Goal: Task Accomplishment & Management: Manage account settings

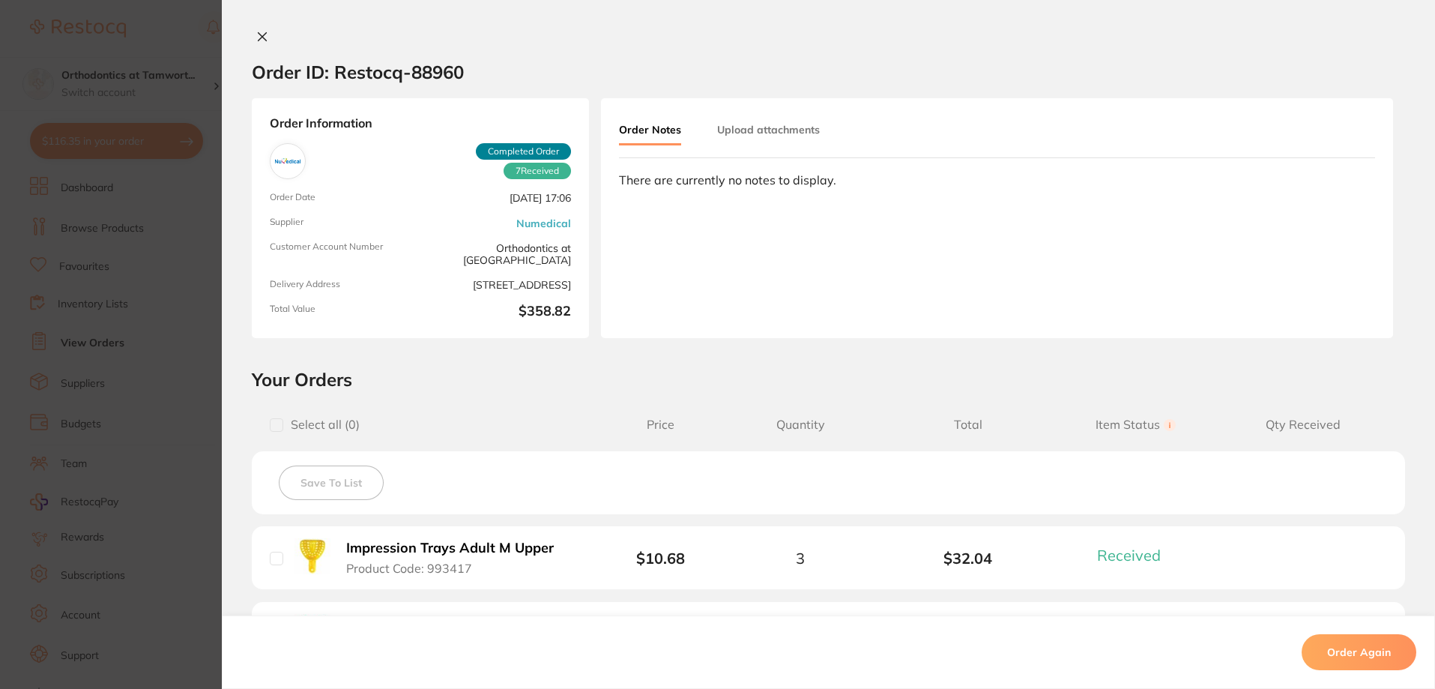
scroll to position [1274, 0]
click at [148, 390] on section "Order ID: Restocq- 88960 Order Information 7 Received Completed Order Order Dat…" at bounding box center [717, 344] width 1435 height 689
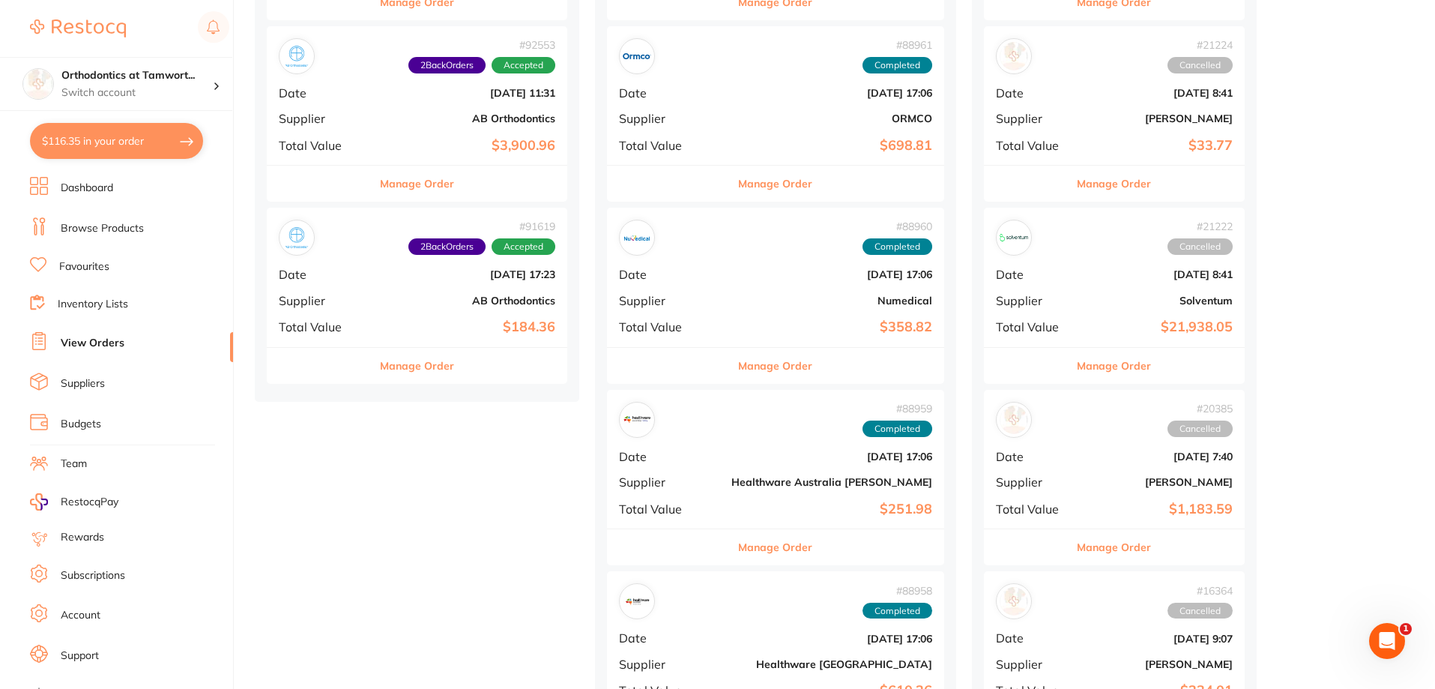
scroll to position [1274, 0]
click at [124, 227] on link "Browse Products" at bounding box center [102, 228] width 83 height 15
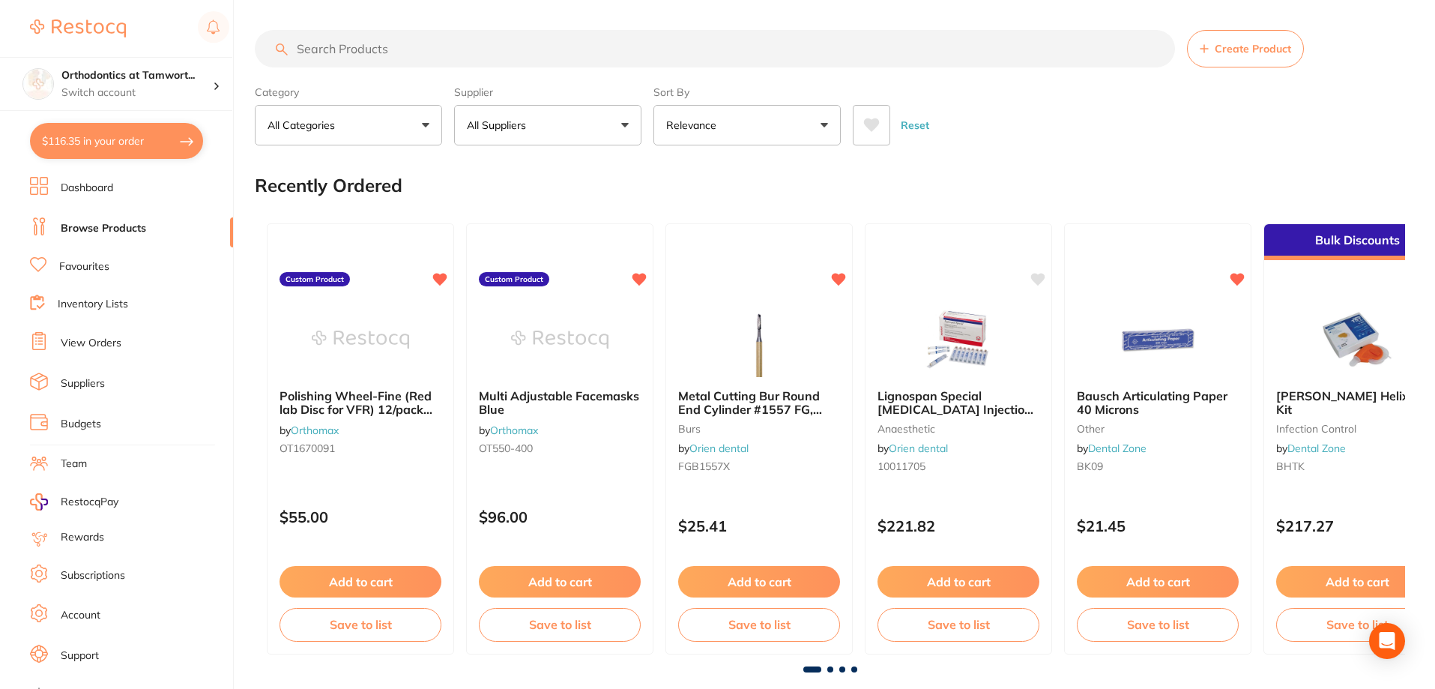
click at [453, 53] on input "search" at bounding box center [715, 48] width 920 height 37
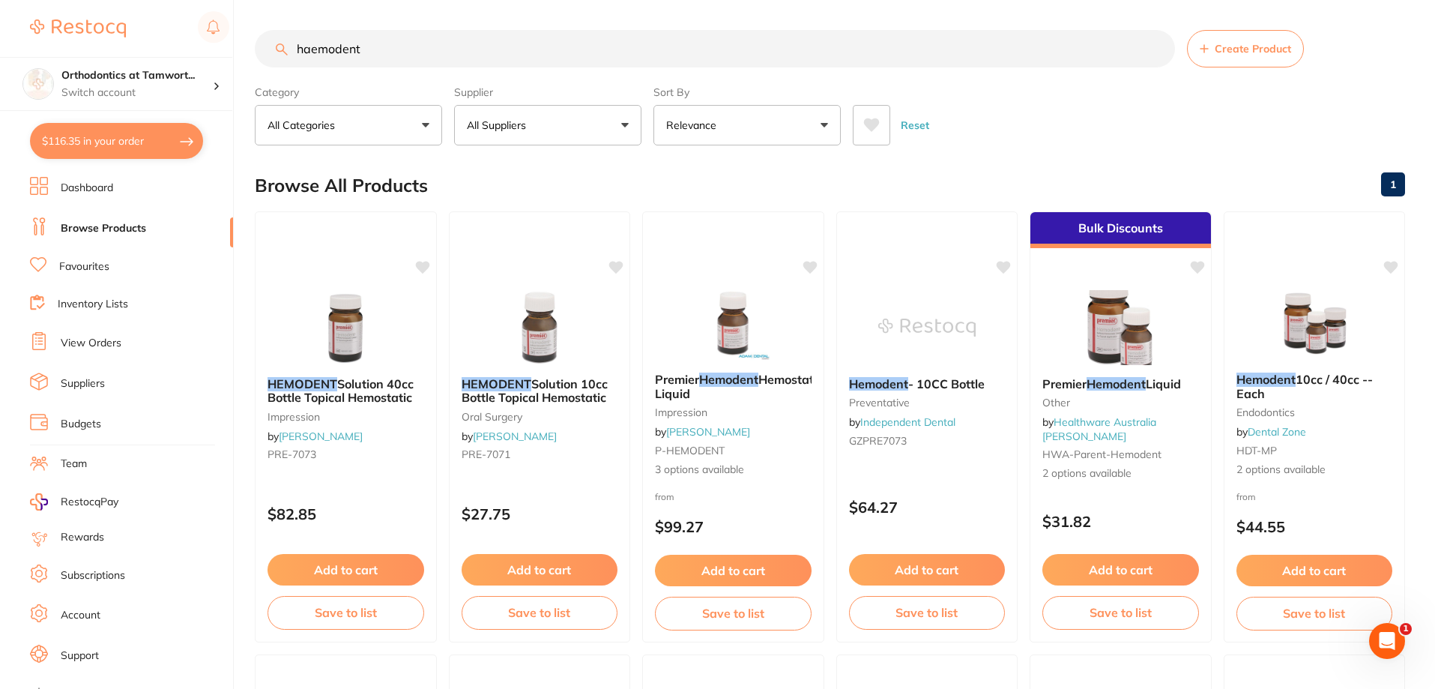
type input "haemodent"
click at [110, 307] on link "Inventory Lists" at bounding box center [93, 304] width 70 height 15
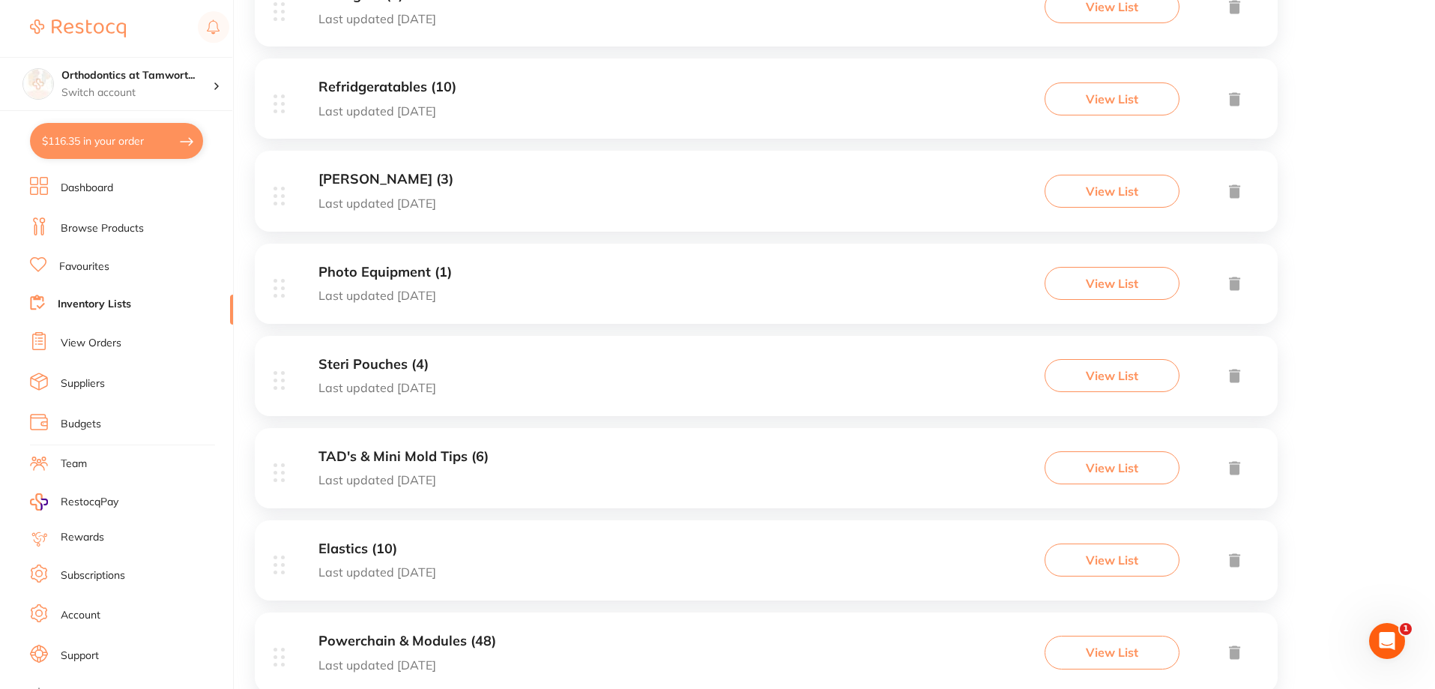
scroll to position [450, 0]
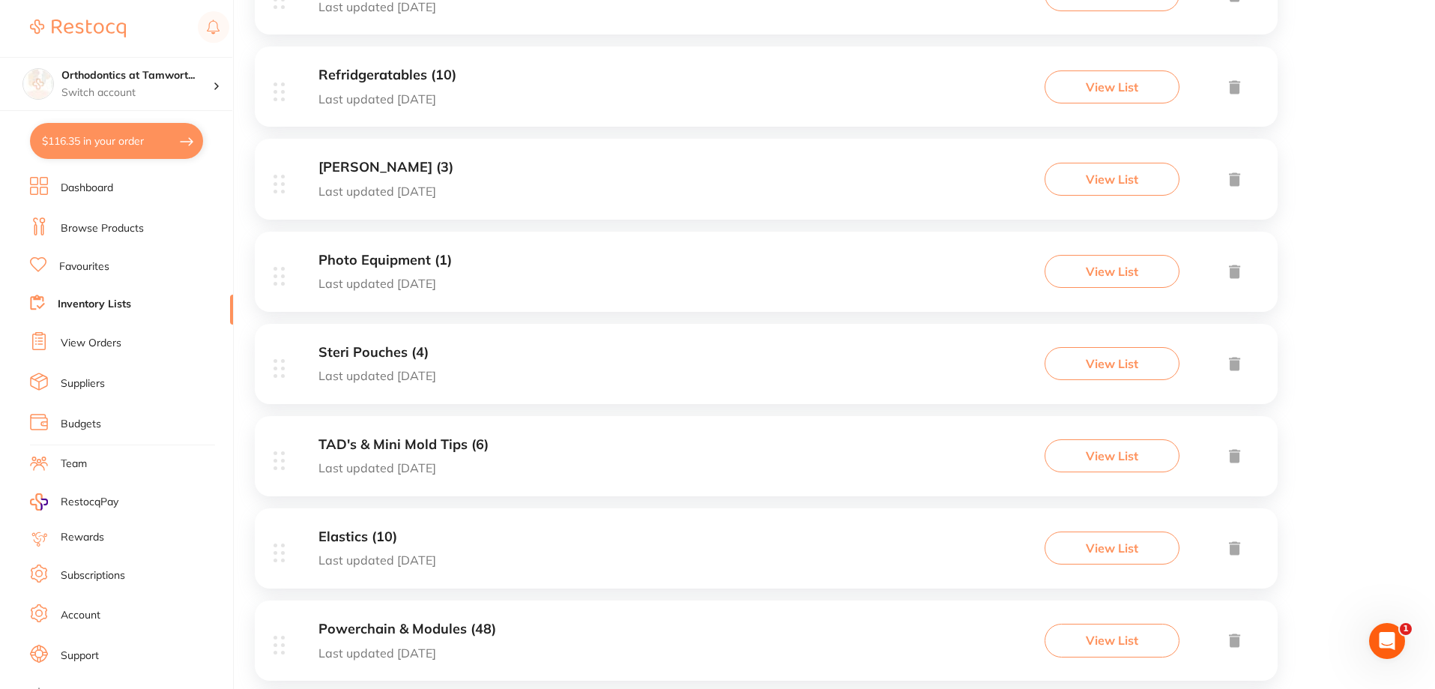
click at [335, 103] on p "Last updated 1 day ago" at bounding box center [388, 98] width 138 height 13
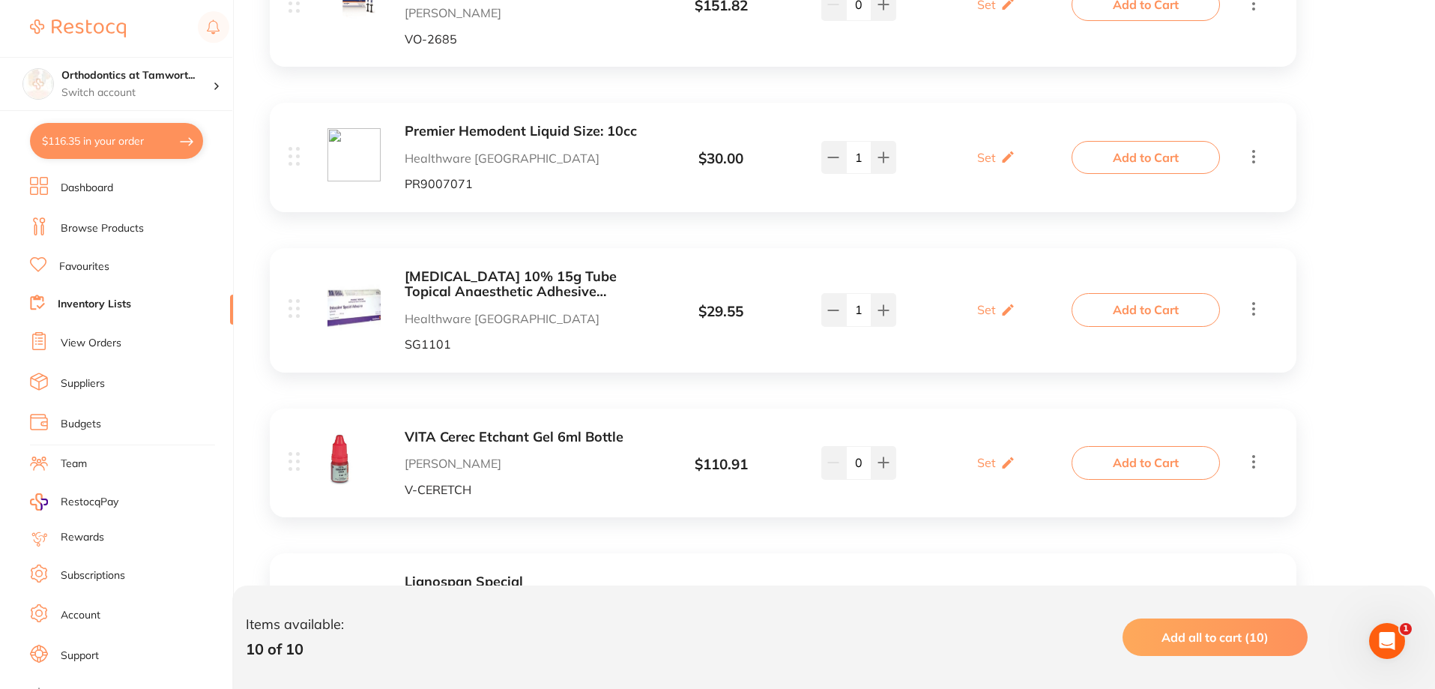
scroll to position [1186, 0]
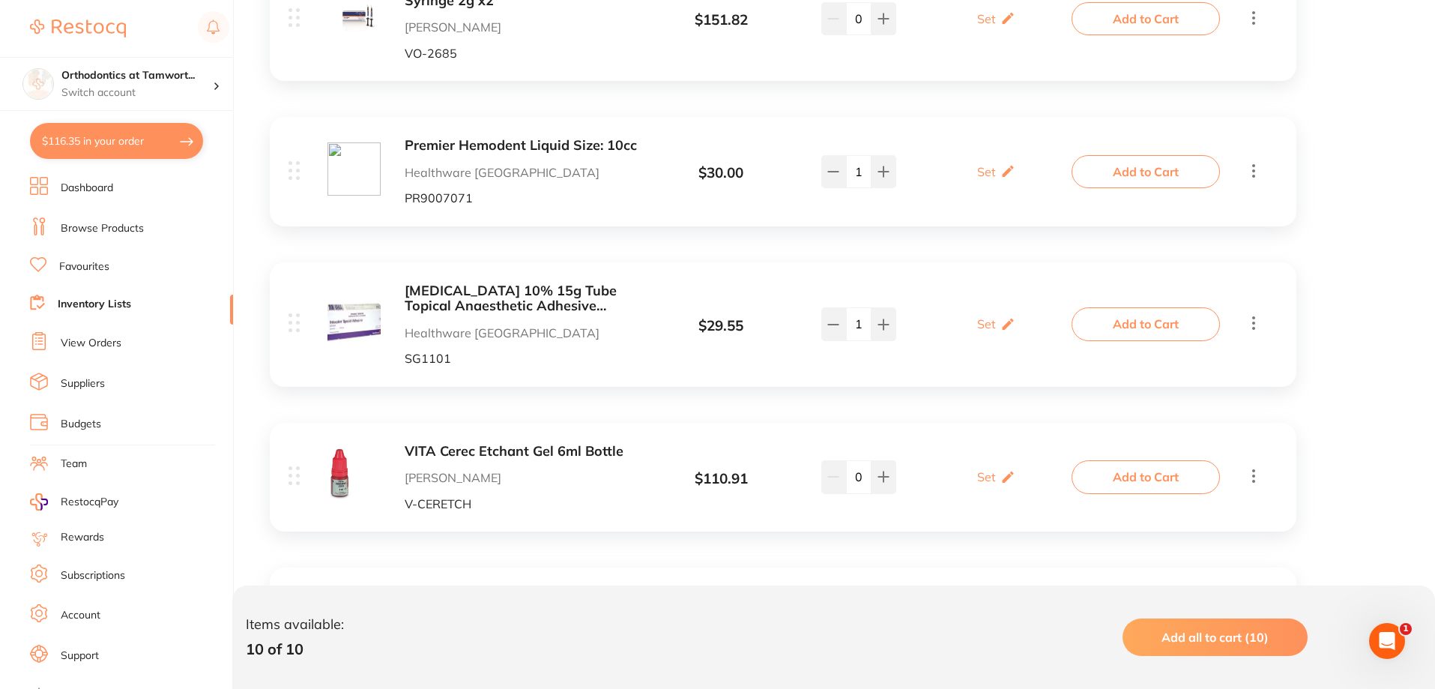
click at [611, 145] on b "Premier Hemodent Liquid Size: 10cc" at bounding box center [524, 146] width 238 height 16
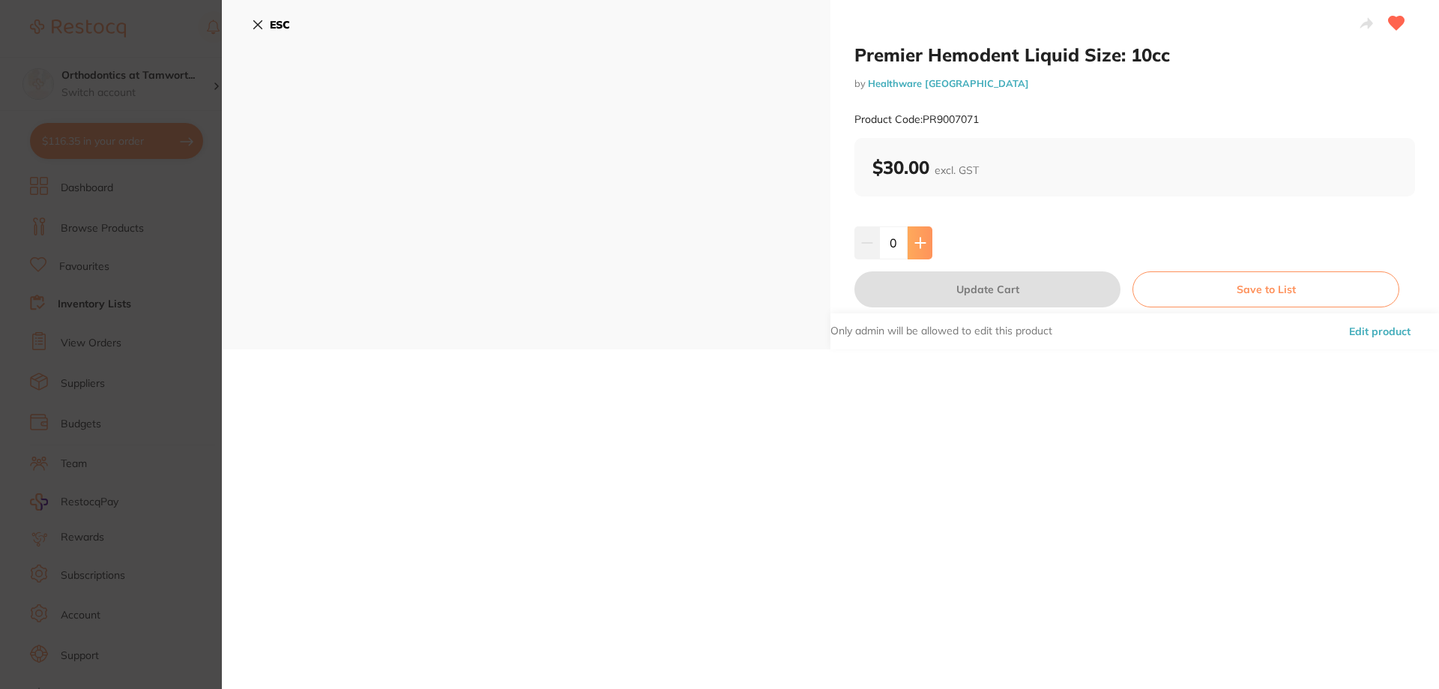
click at [908, 242] on button at bounding box center [920, 242] width 25 height 33
type input "1"
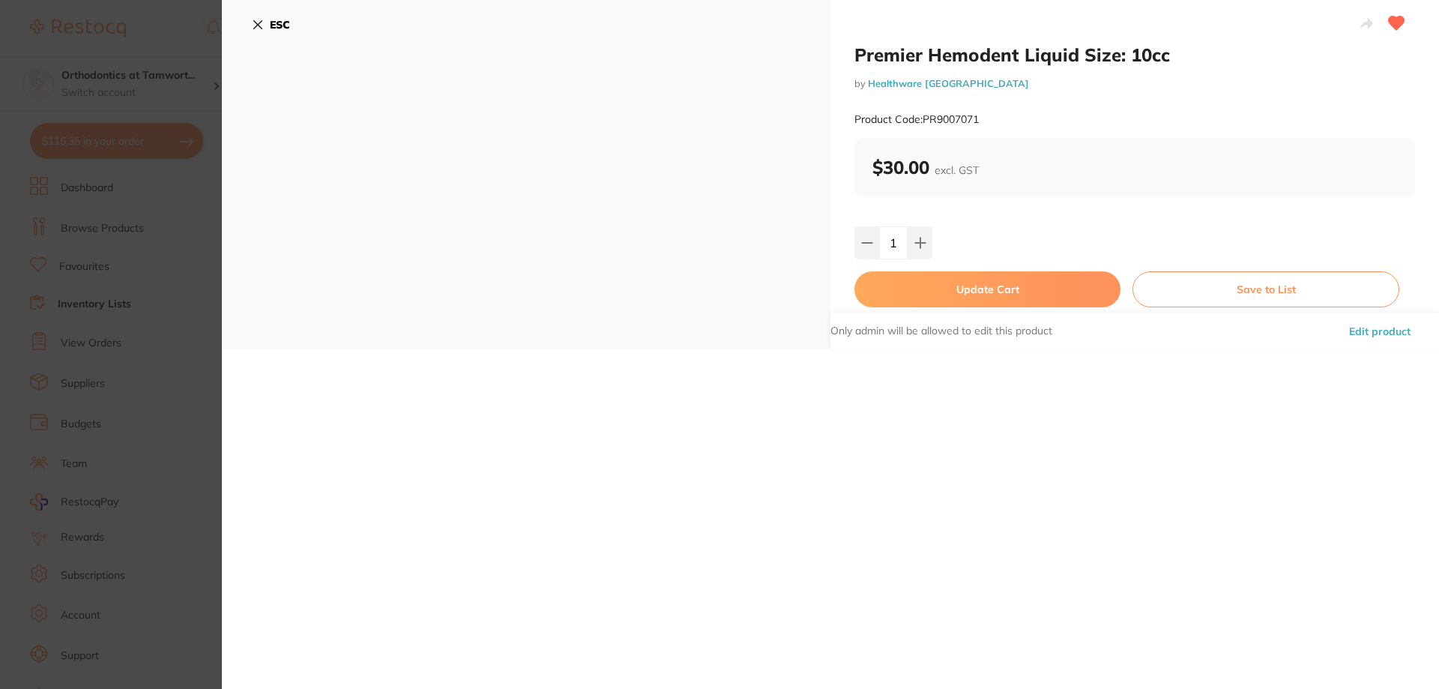
click at [916, 278] on button "Update Cart" at bounding box center [987, 289] width 266 height 36
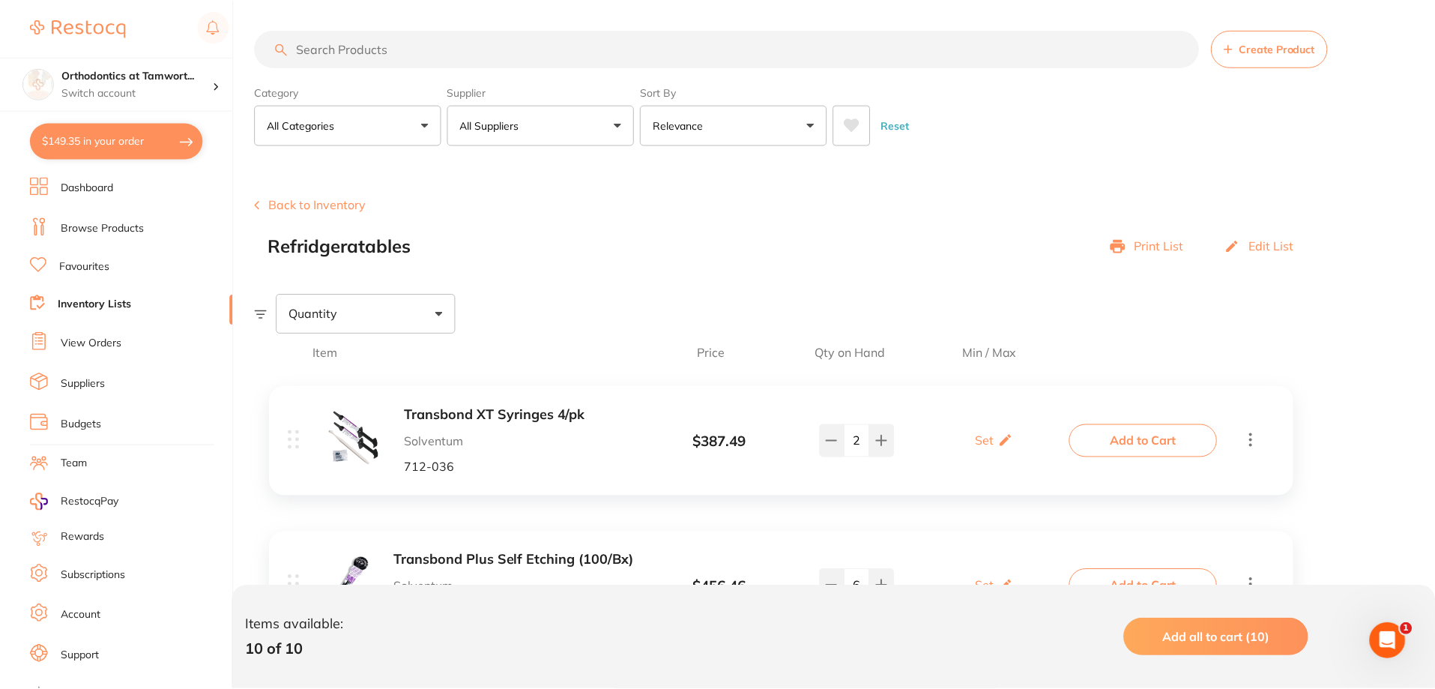
scroll to position [1186, 0]
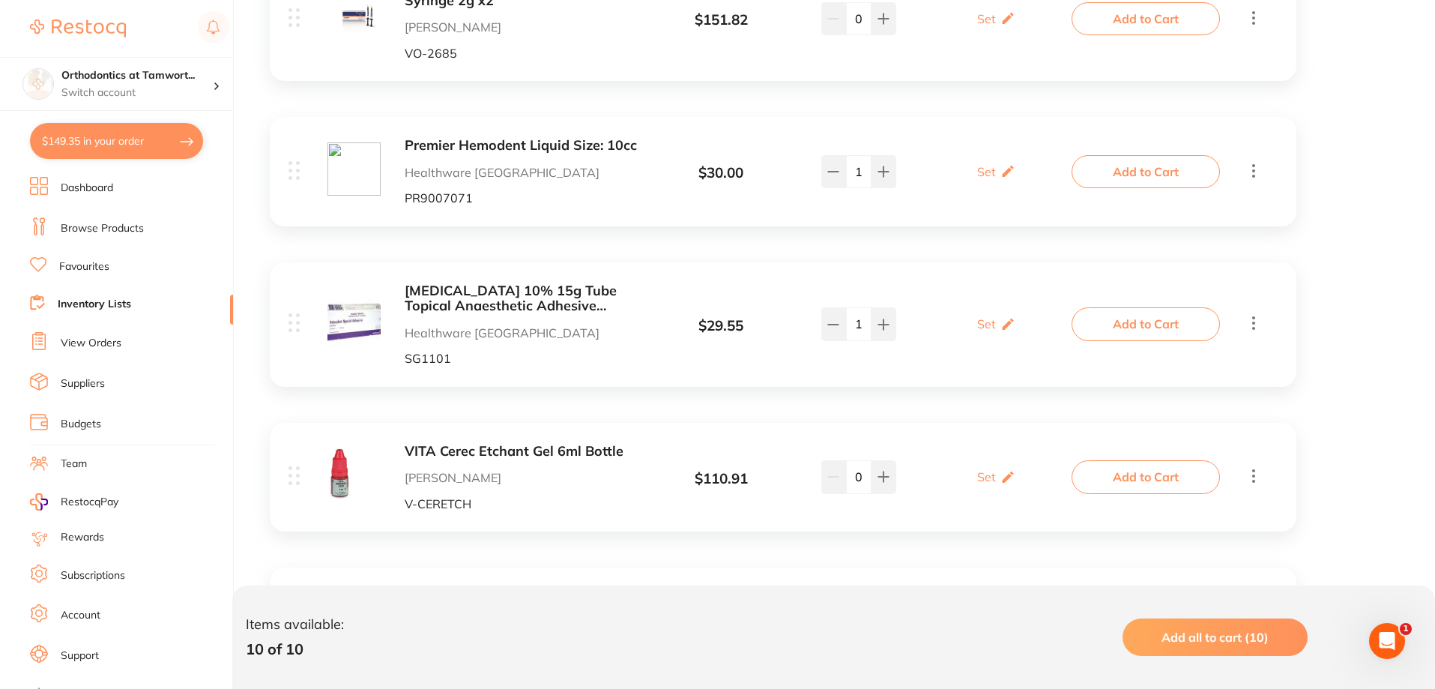
click at [567, 289] on b "[MEDICAL_DATA] 10% 15g Tube Topical Anaesthetic Adhesive Ointment" at bounding box center [524, 298] width 238 height 31
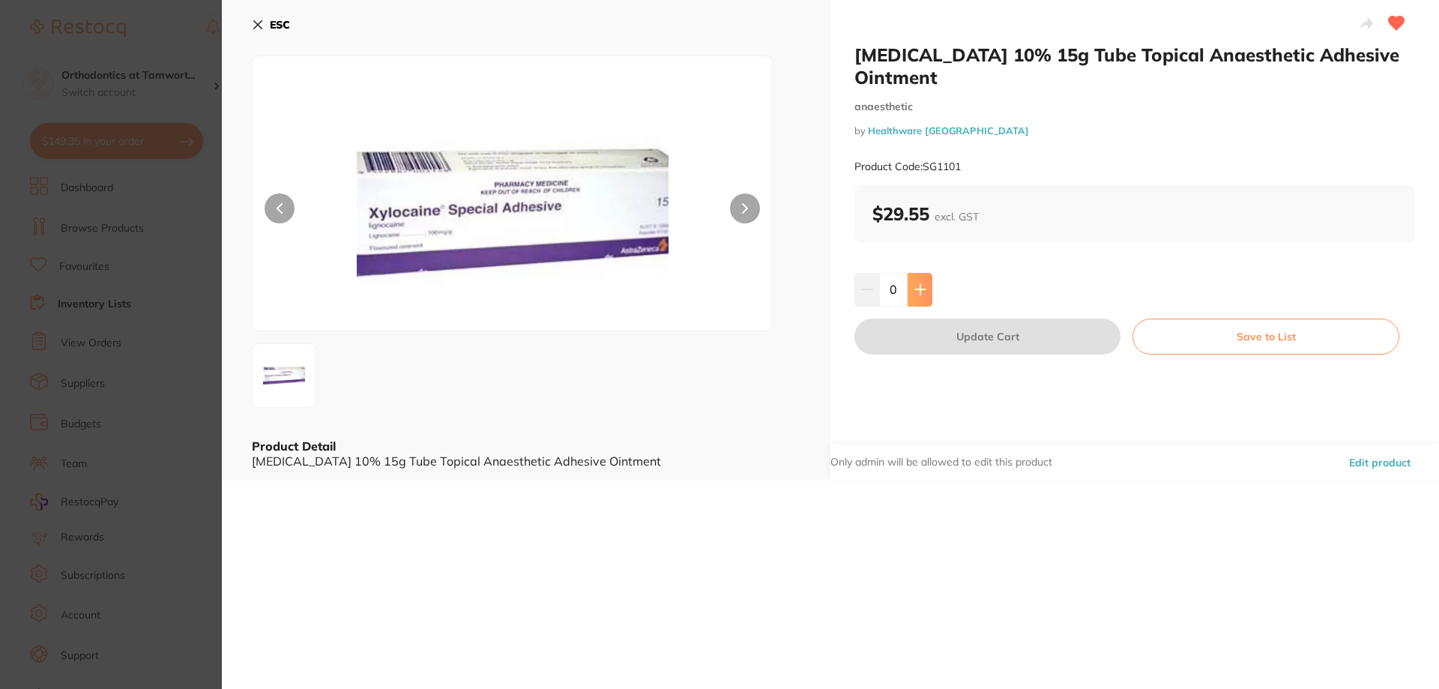
click at [909, 284] on button at bounding box center [920, 289] width 25 height 33
type input "1"
click at [920, 346] on button "Update Cart" at bounding box center [987, 337] width 266 height 36
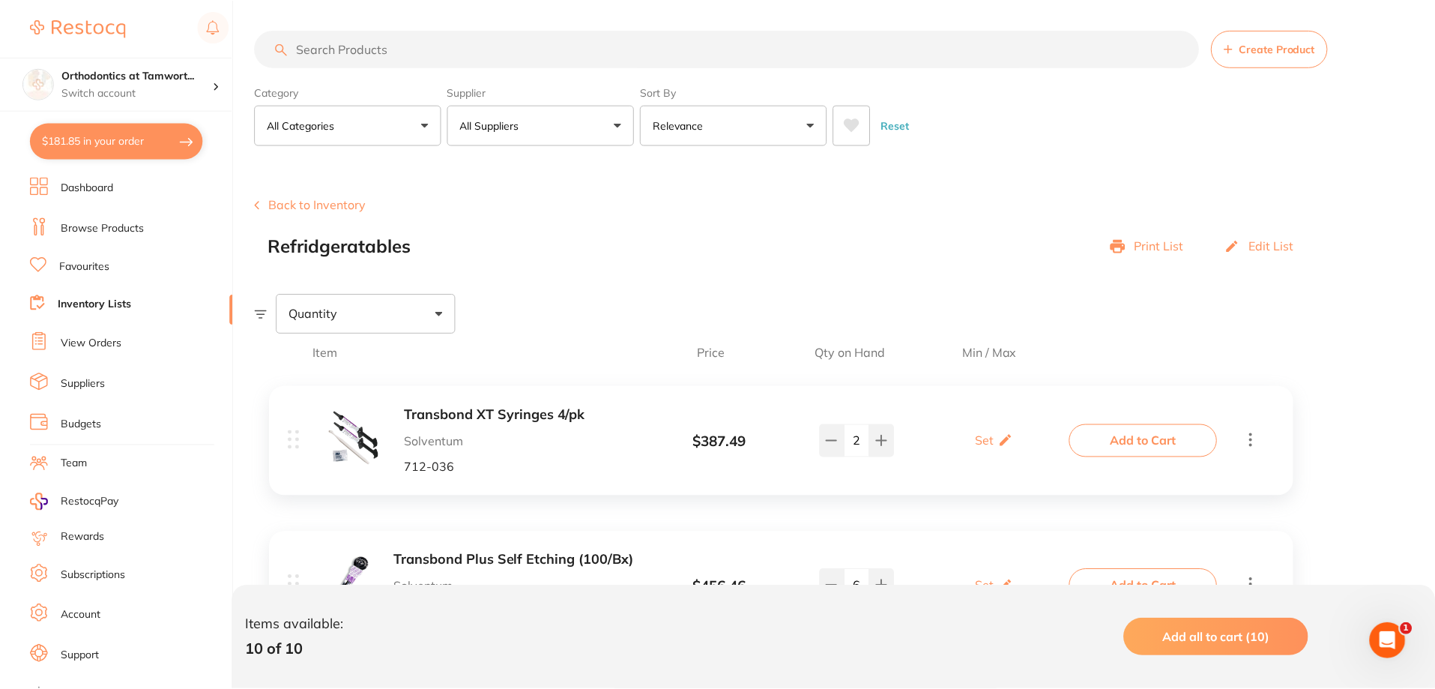
scroll to position [1186, 0]
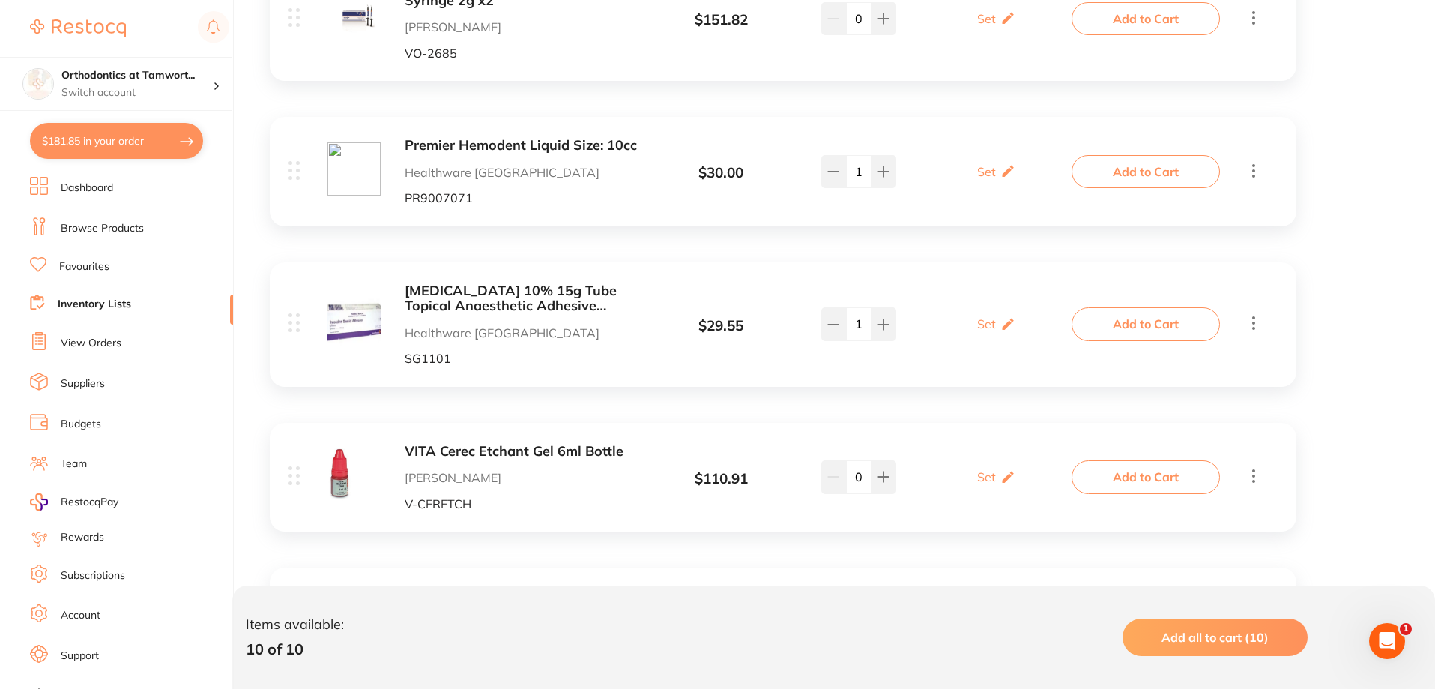
click at [80, 184] on link "Dashboard" at bounding box center [87, 188] width 52 height 15
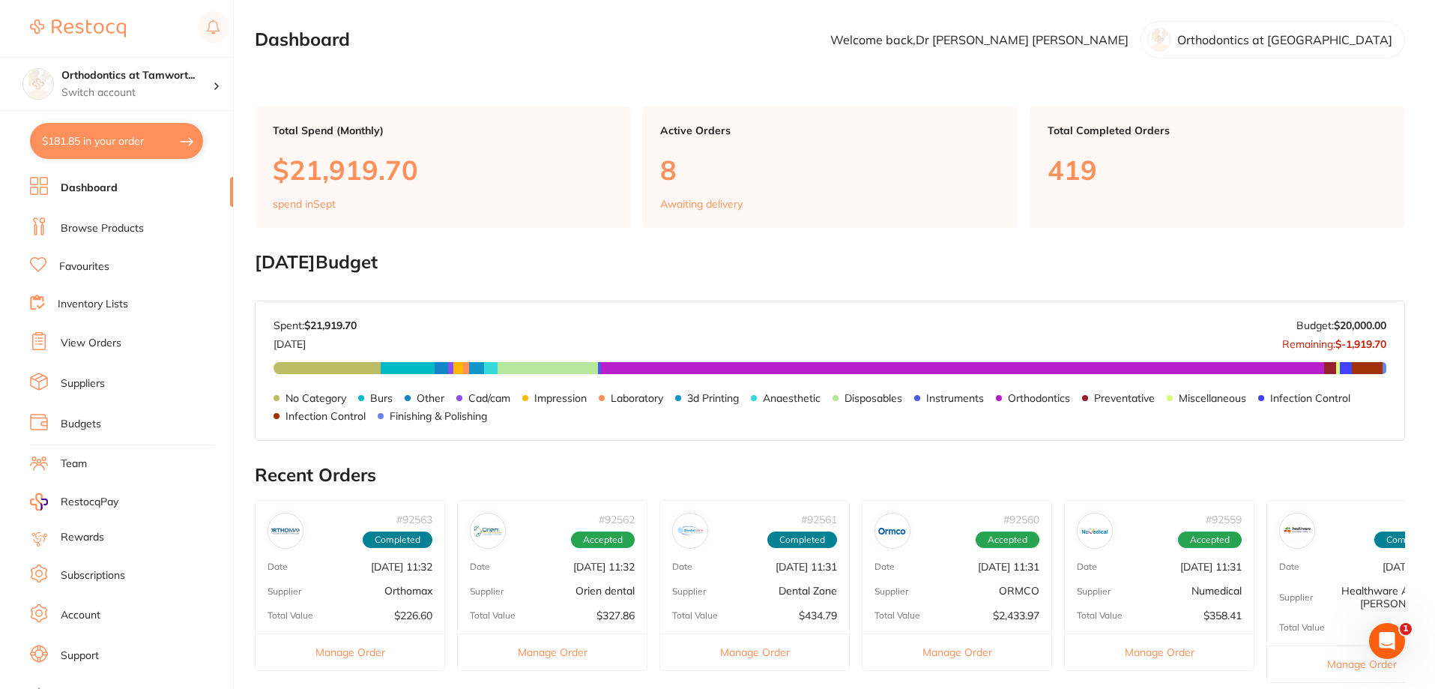
click at [85, 295] on li "Inventory Lists" at bounding box center [131, 305] width 203 height 20
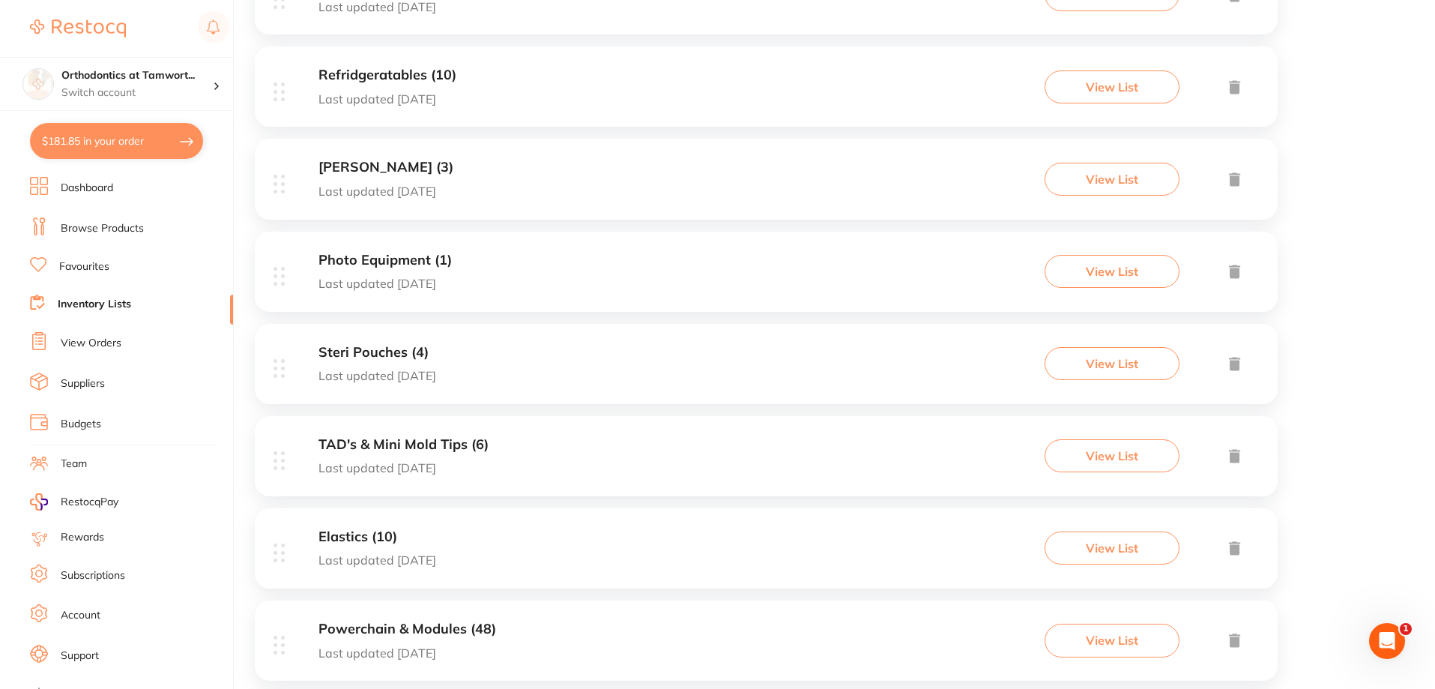
scroll to position [675, 0]
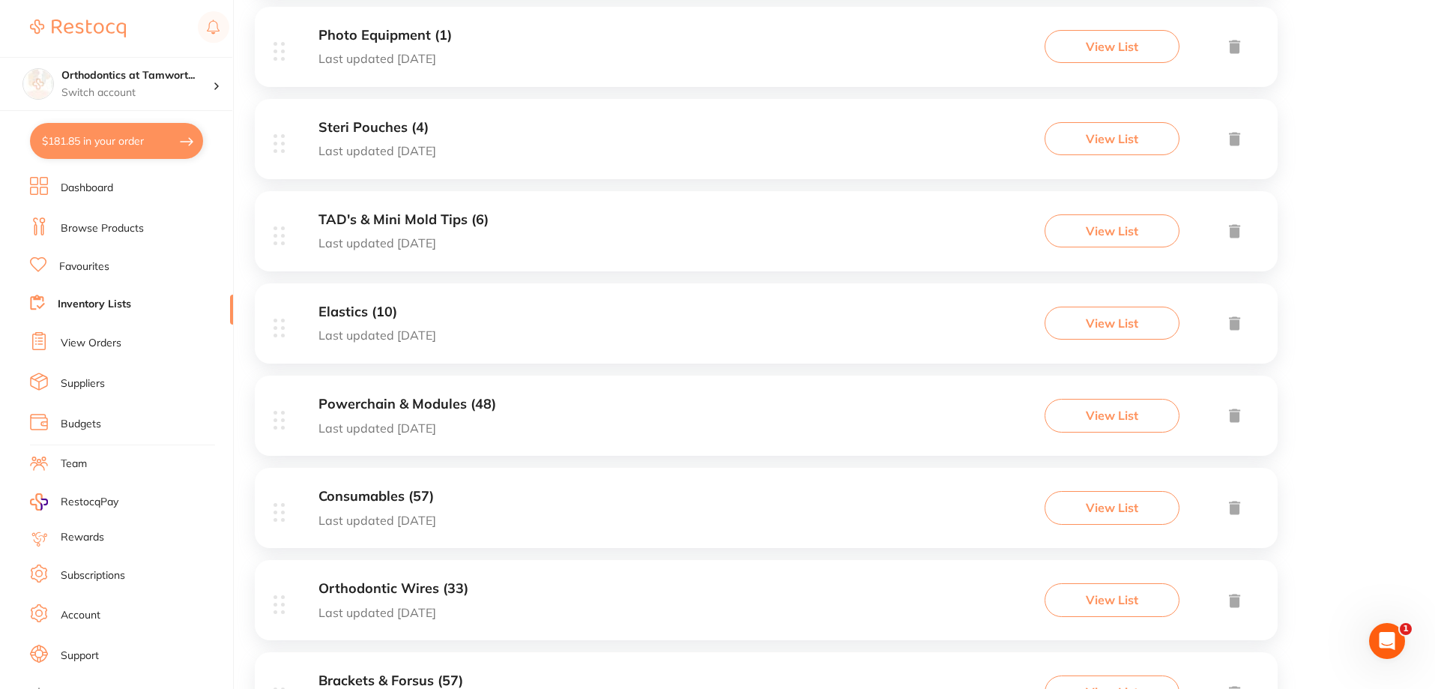
click at [396, 497] on h3 "Consumables (57)" at bounding box center [378, 497] width 118 height 16
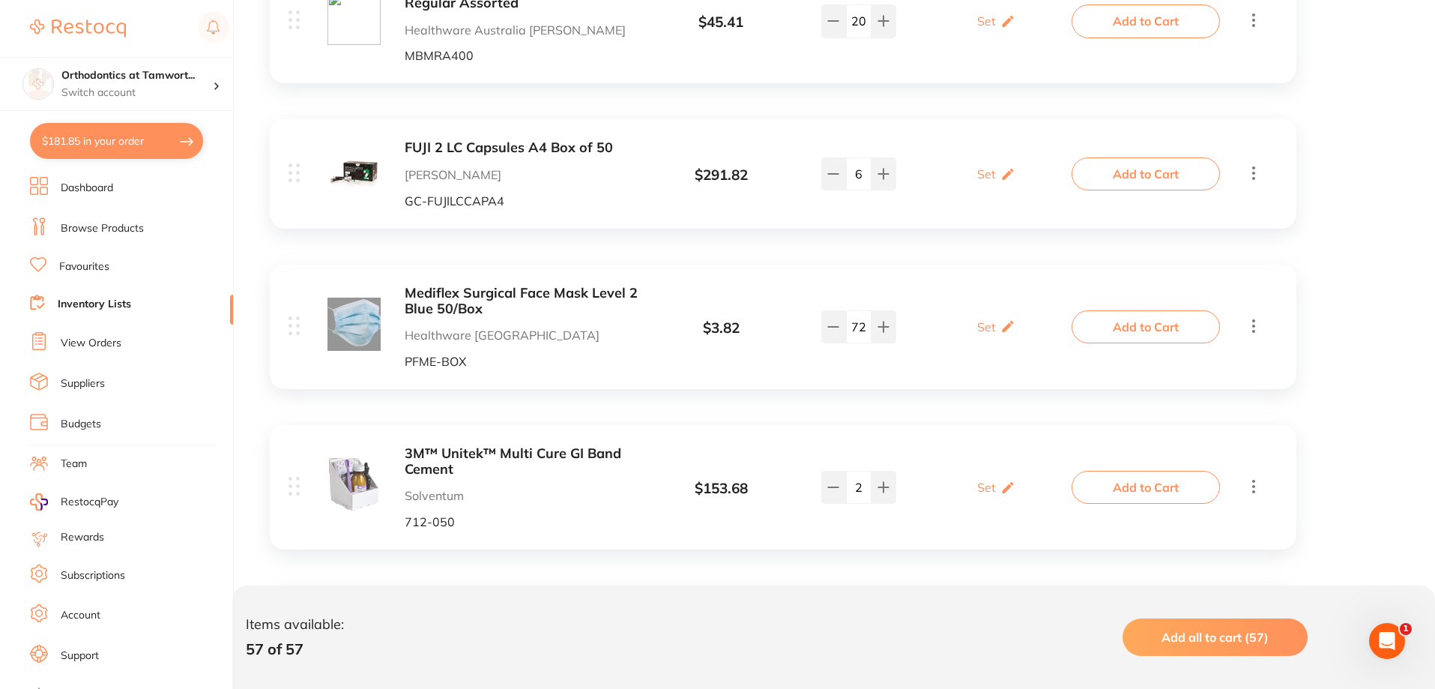
scroll to position [5022, 0]
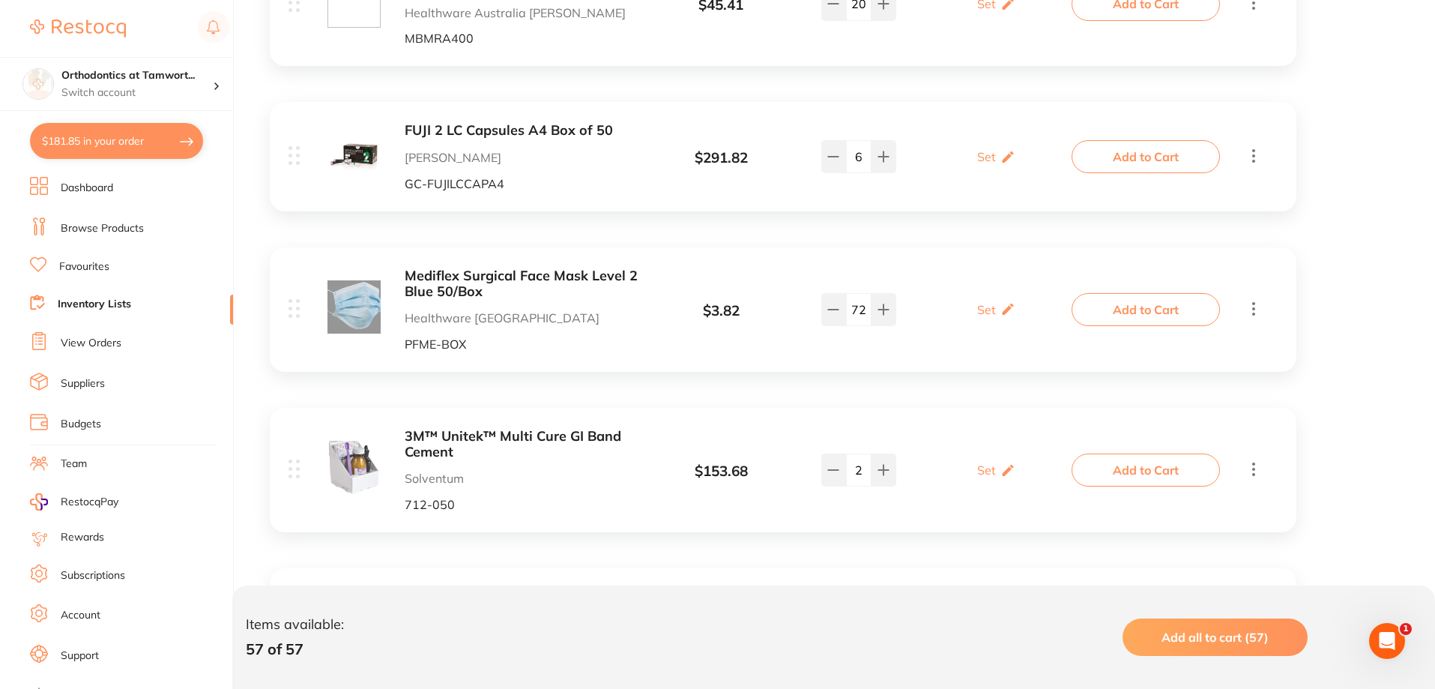
click at [100, 342] on link "View Orders" at bounding box center [91, 343] width 61 height 15
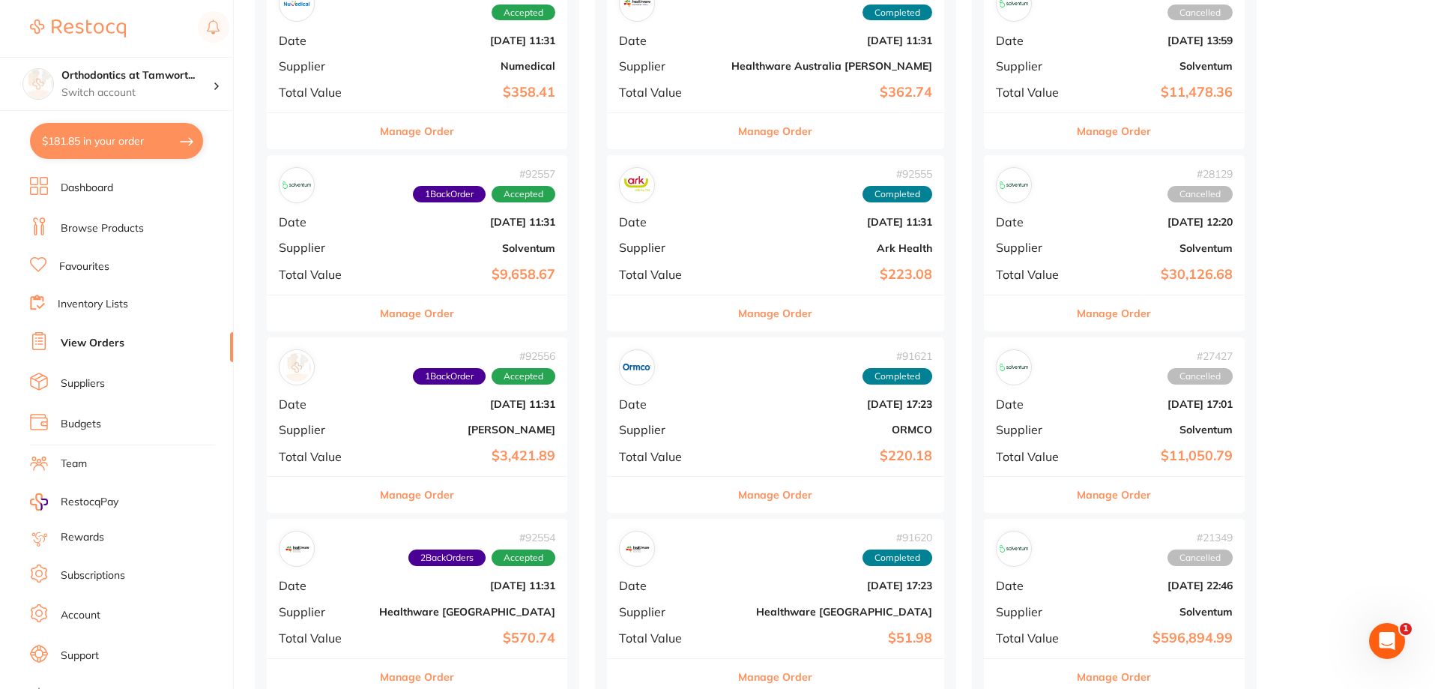
scroll to position [899, 0]
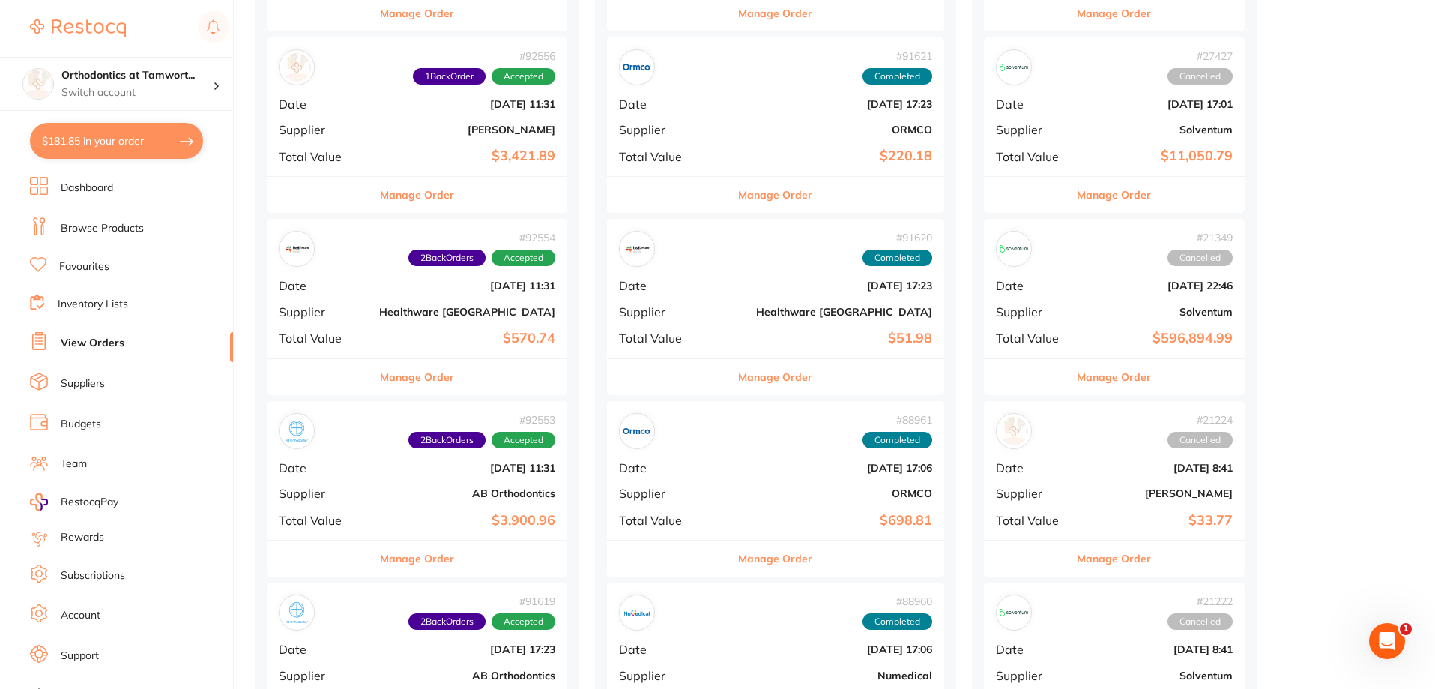
click at [409, 378] on button "Manage Order" at bounding box center [417, 377] width 74 height 36
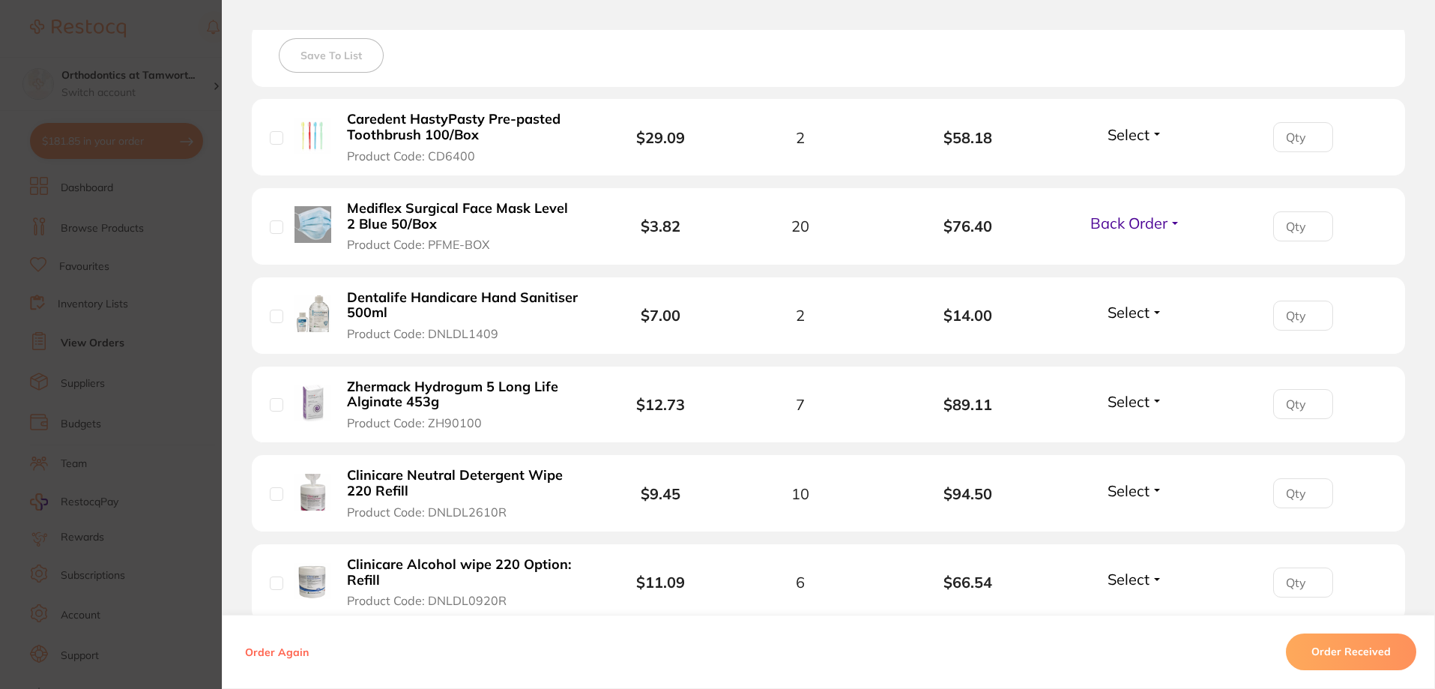
scroll to position [225, 0]
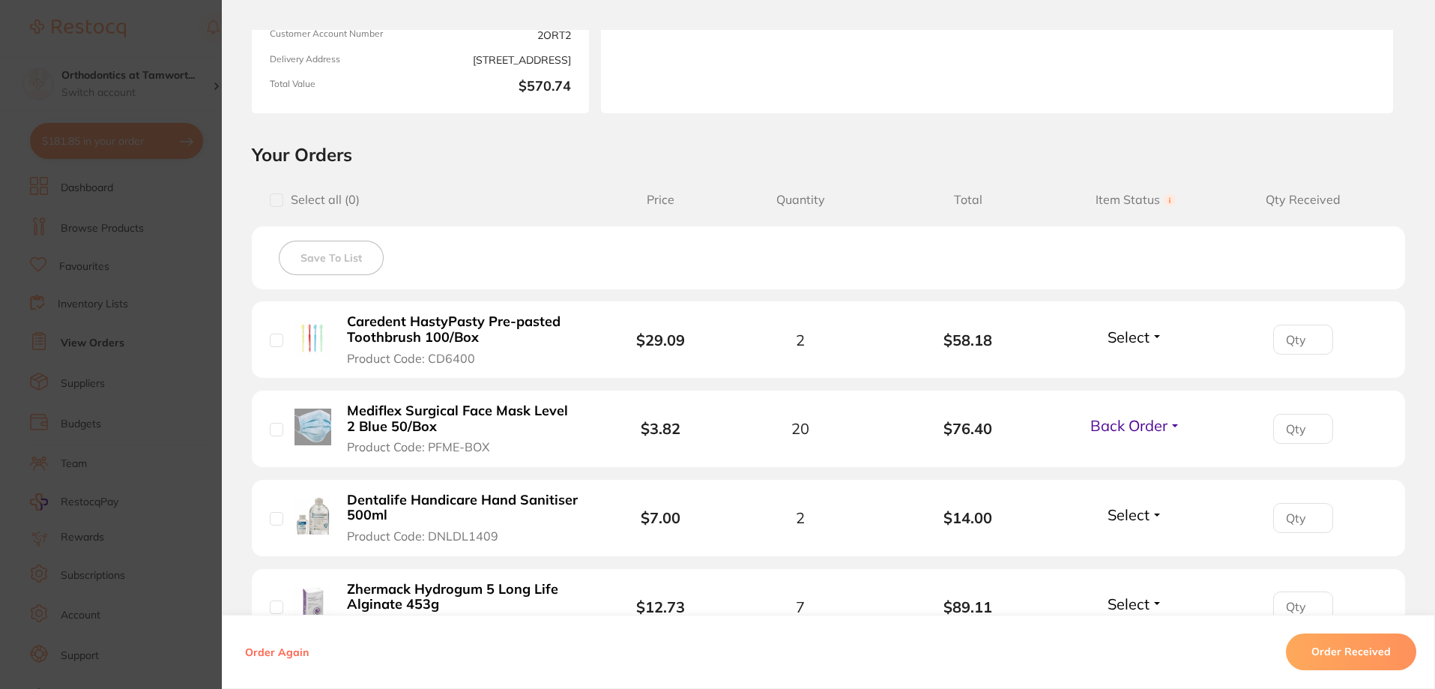
click at [191, 287] on section "Order ID: Restocq- 92554 Order Information 2 Back Orders Accepted Order Order D…" at bounding box center [717, 344] width 1435 height 689
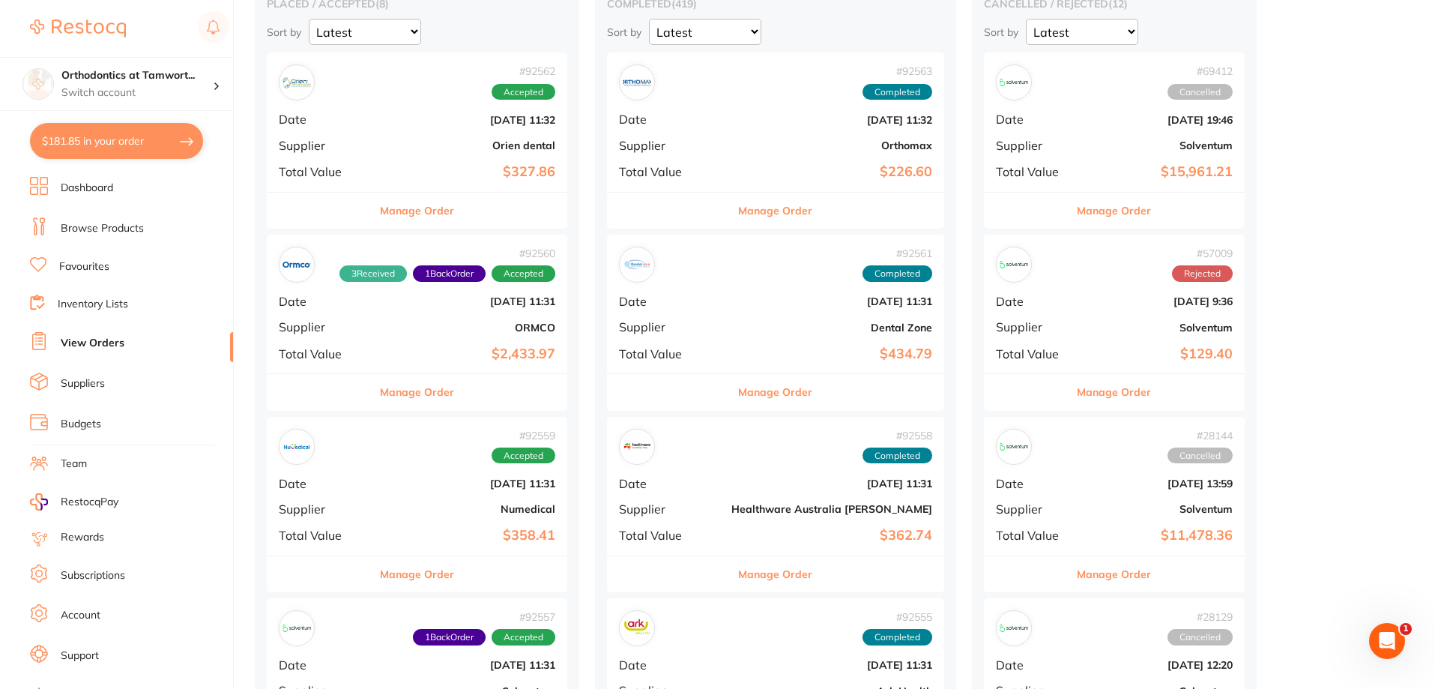
scroll to position [150, 0]
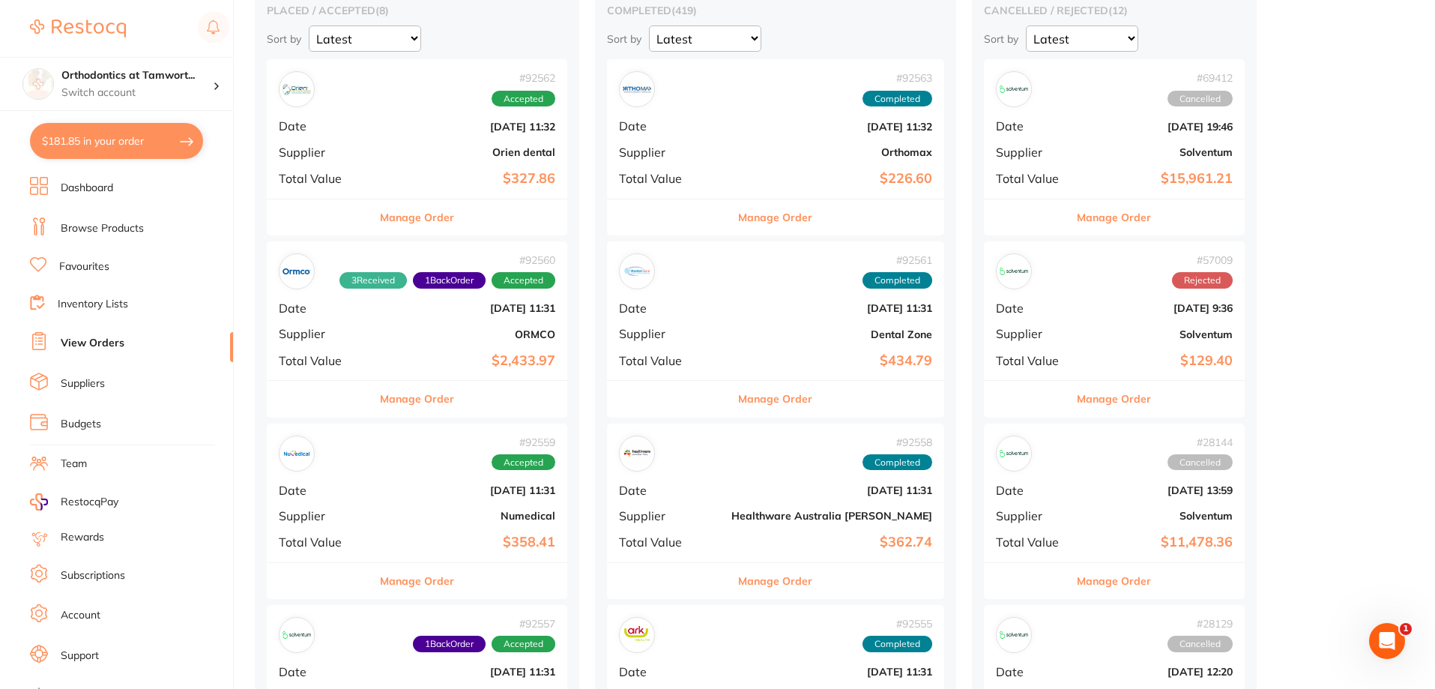
click at [414, 229] on button "Manage Order" at bounding box center [417, 217] width 74 height 36
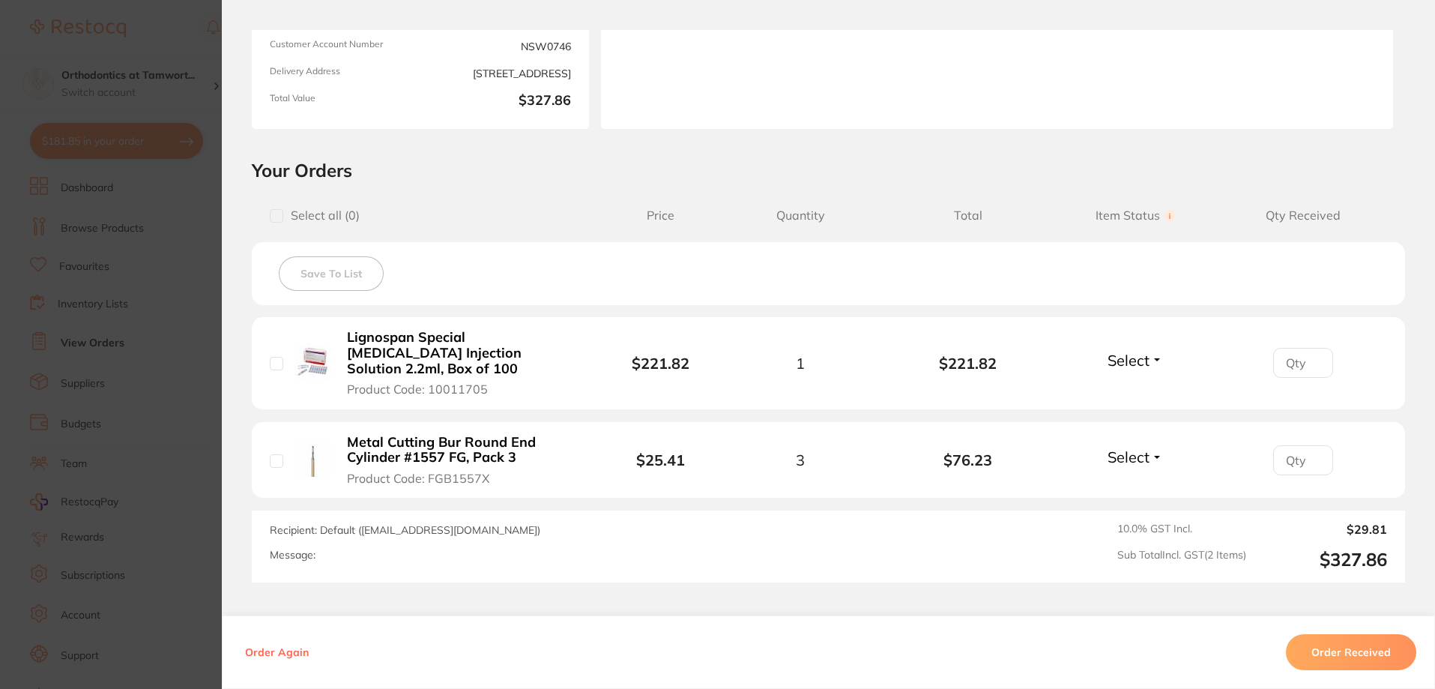
scroll to position [225, 0]
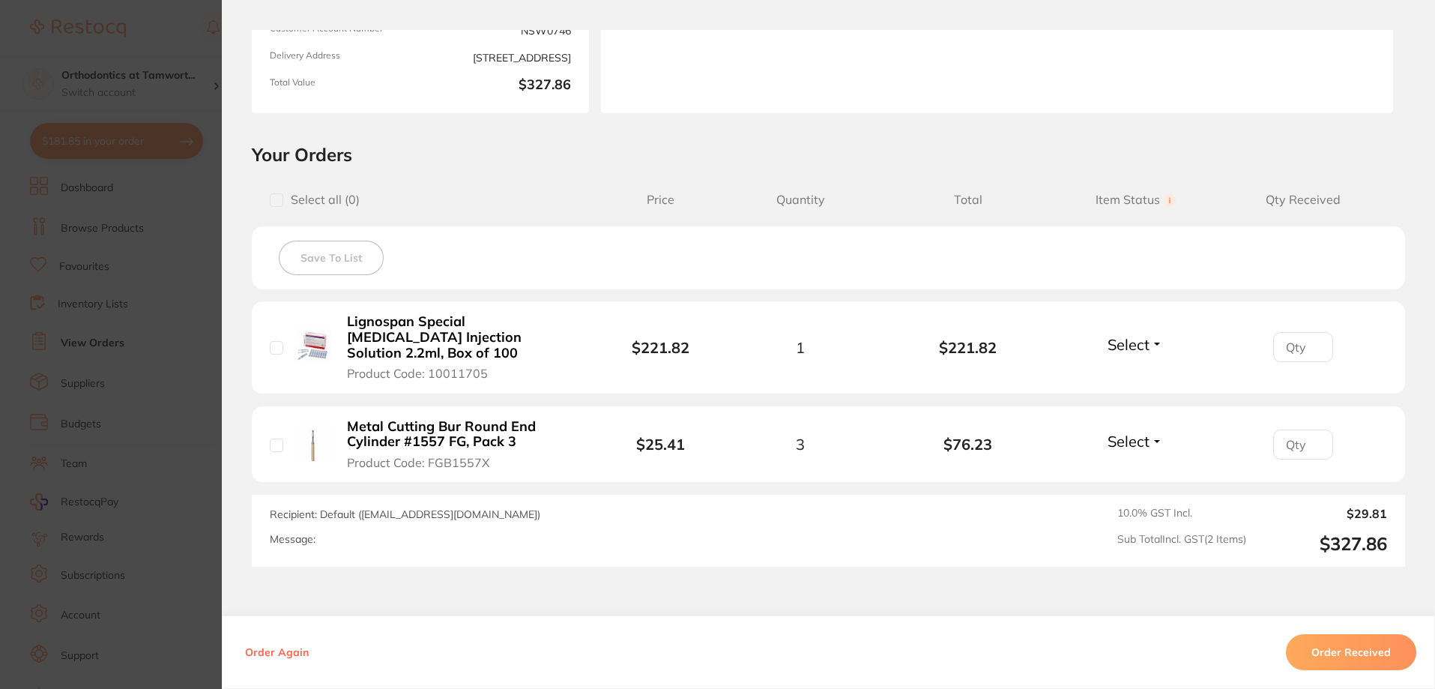
click at [123, 447] on section "Order ID: Restocq- 92562 Order Information Accepted Order Order Date Sept 3 202…" at bounding box center [717, 344] width 1435 height 689
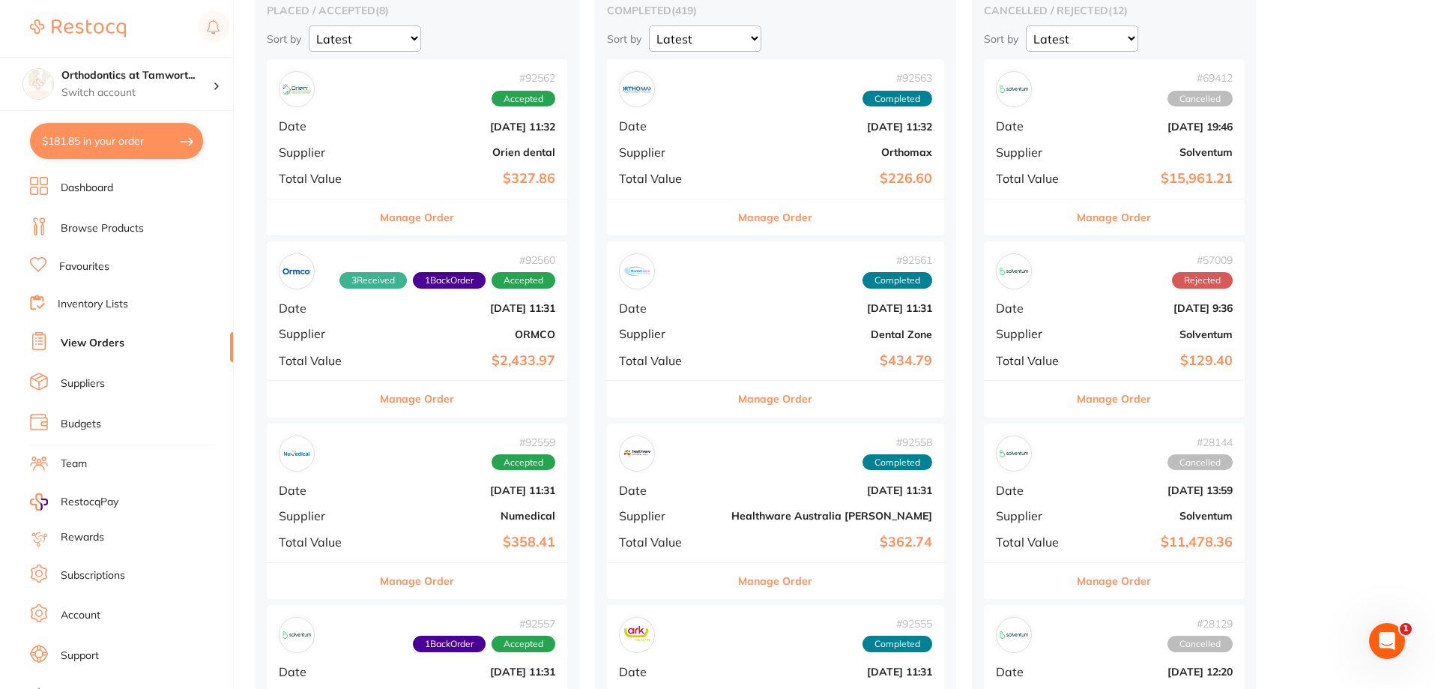
click at [409, 399] on button "Manage Order" at bounding box center [417, 399] width 74 height 36
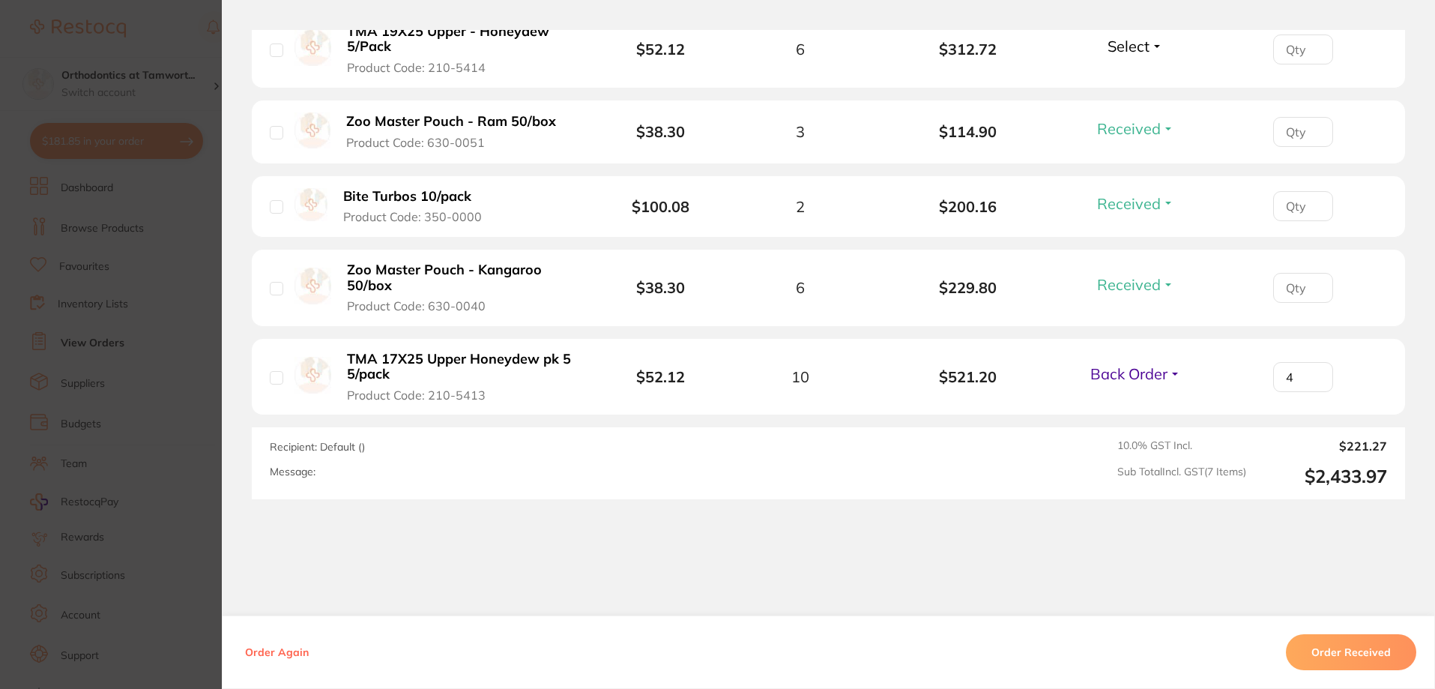
scroll to position [727, 0]
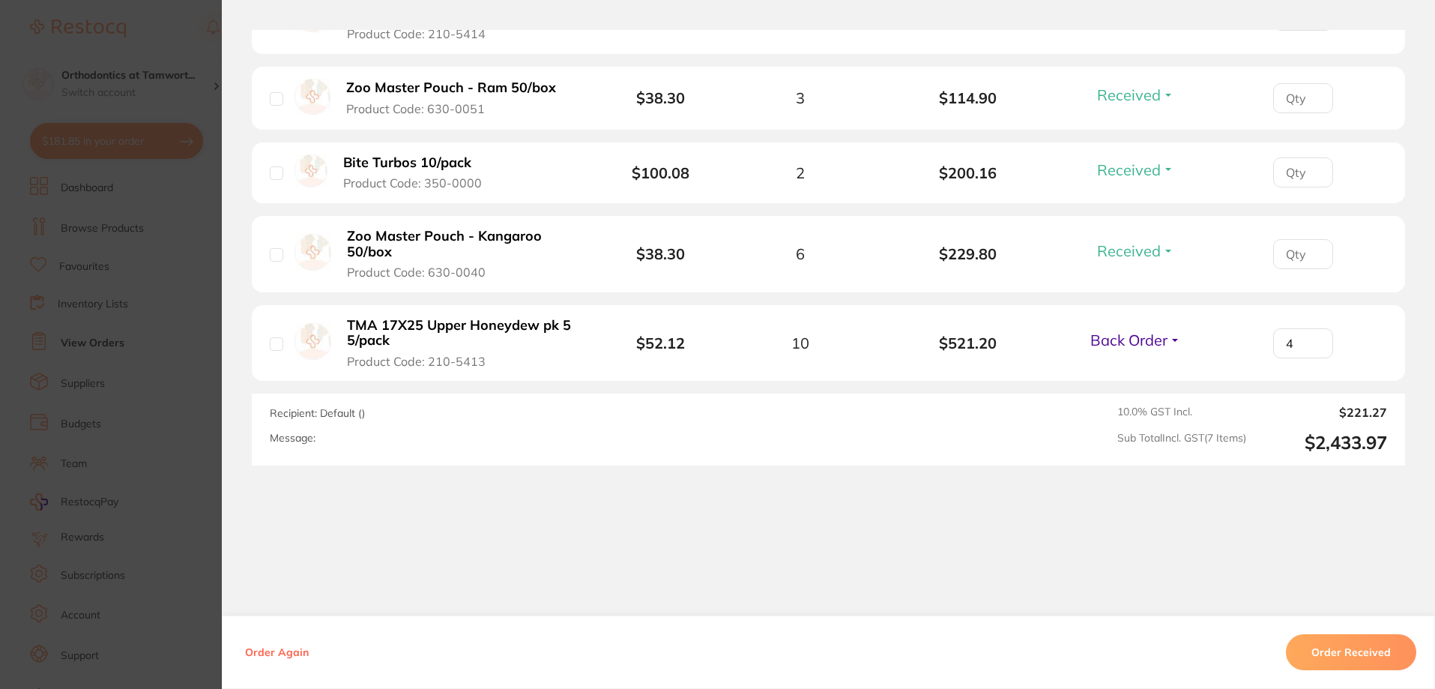
click at [154, 390] on section "Order ID: Restocq- 92560 Order Information 3 Received 1 Back Order Accepted Ord…" at bounding box center [717, 344] width 1435 height 689
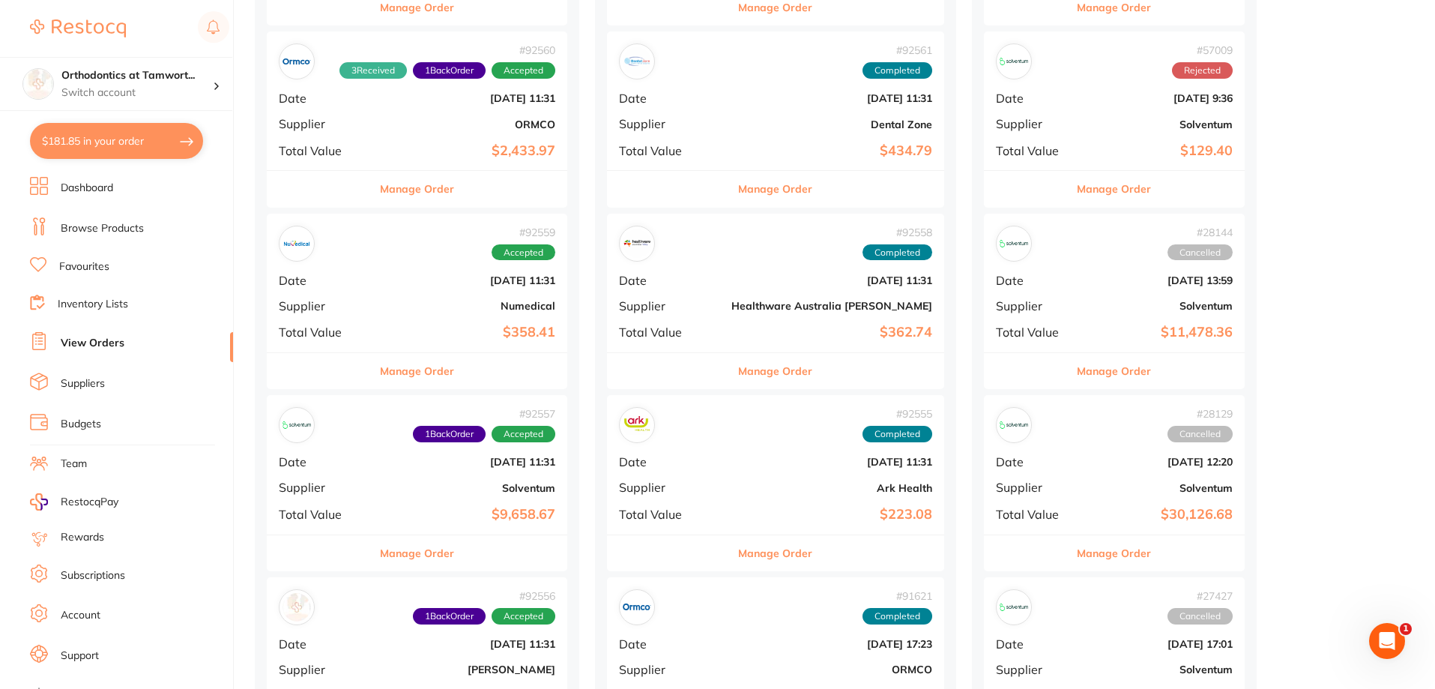
scroll to position [375, 0]
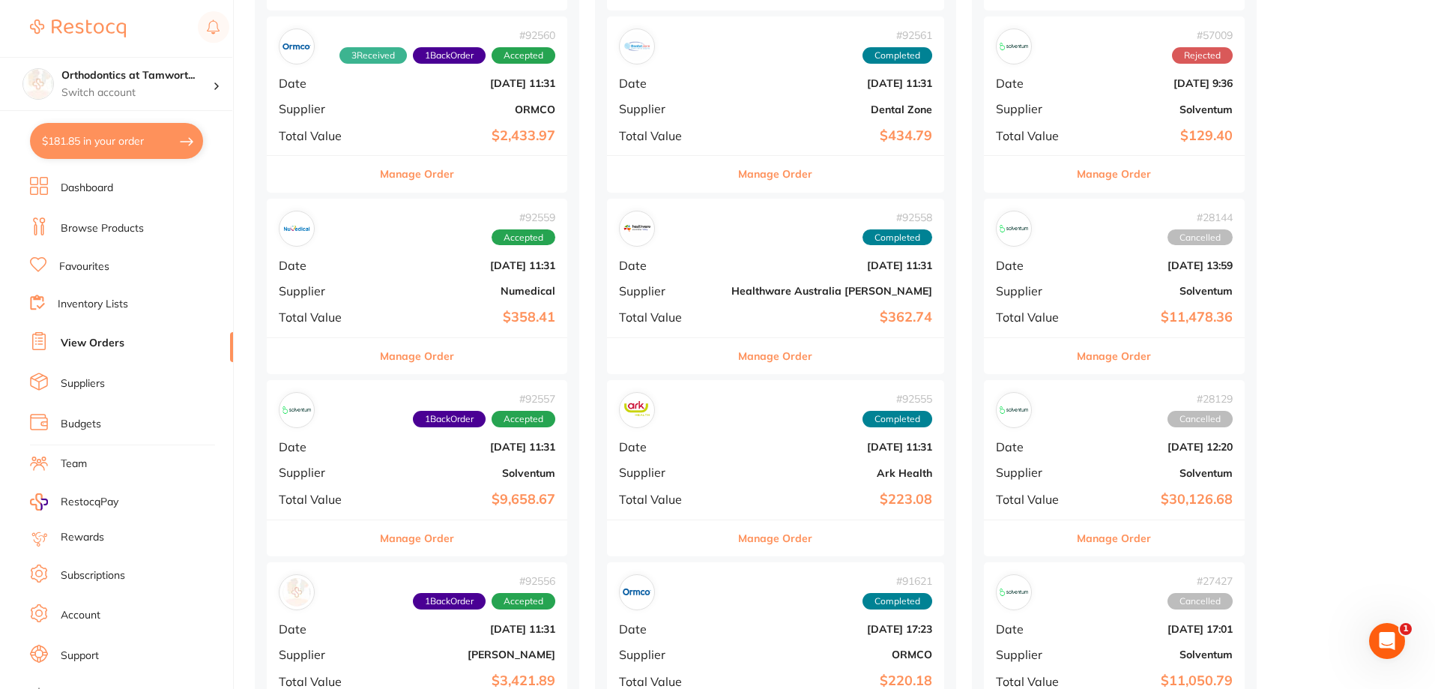
click at [422, 545] on button "Manage Order" at bounding box center [417, 538] width 74 height 36
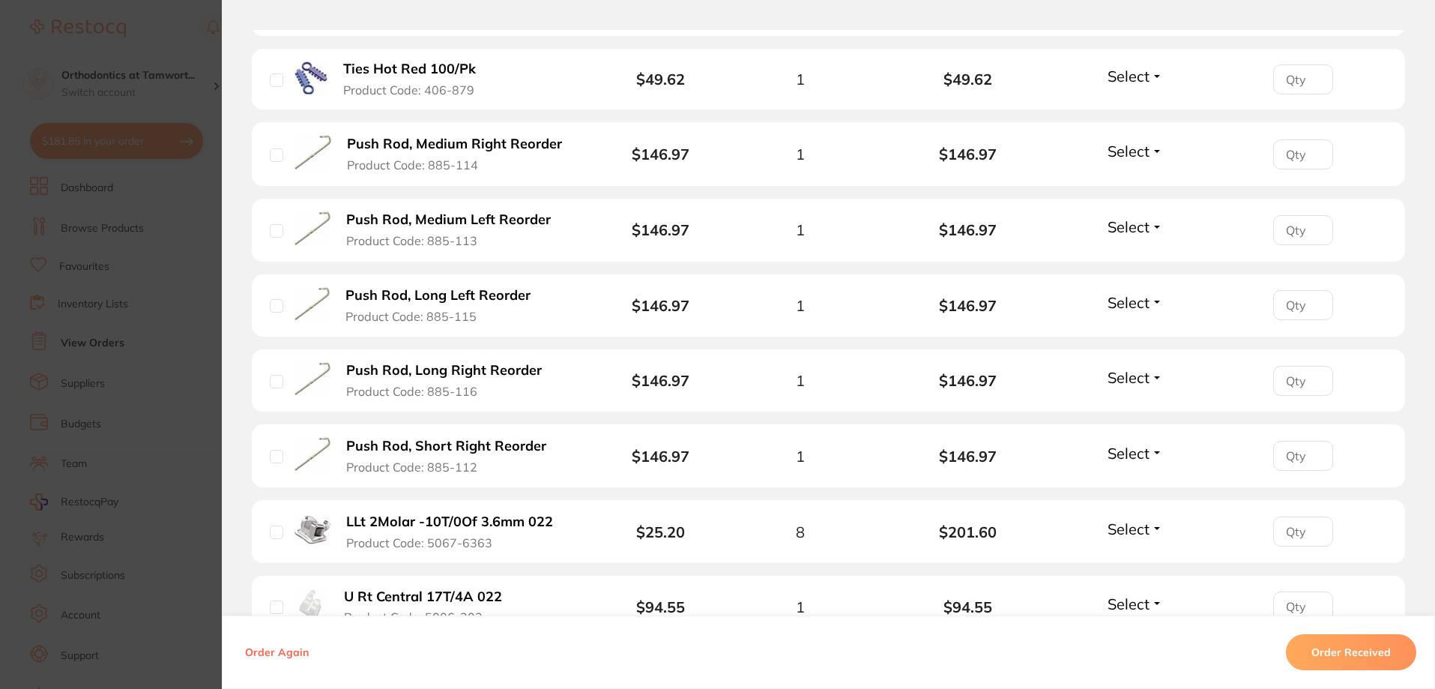
scroll to position [1649, 0]
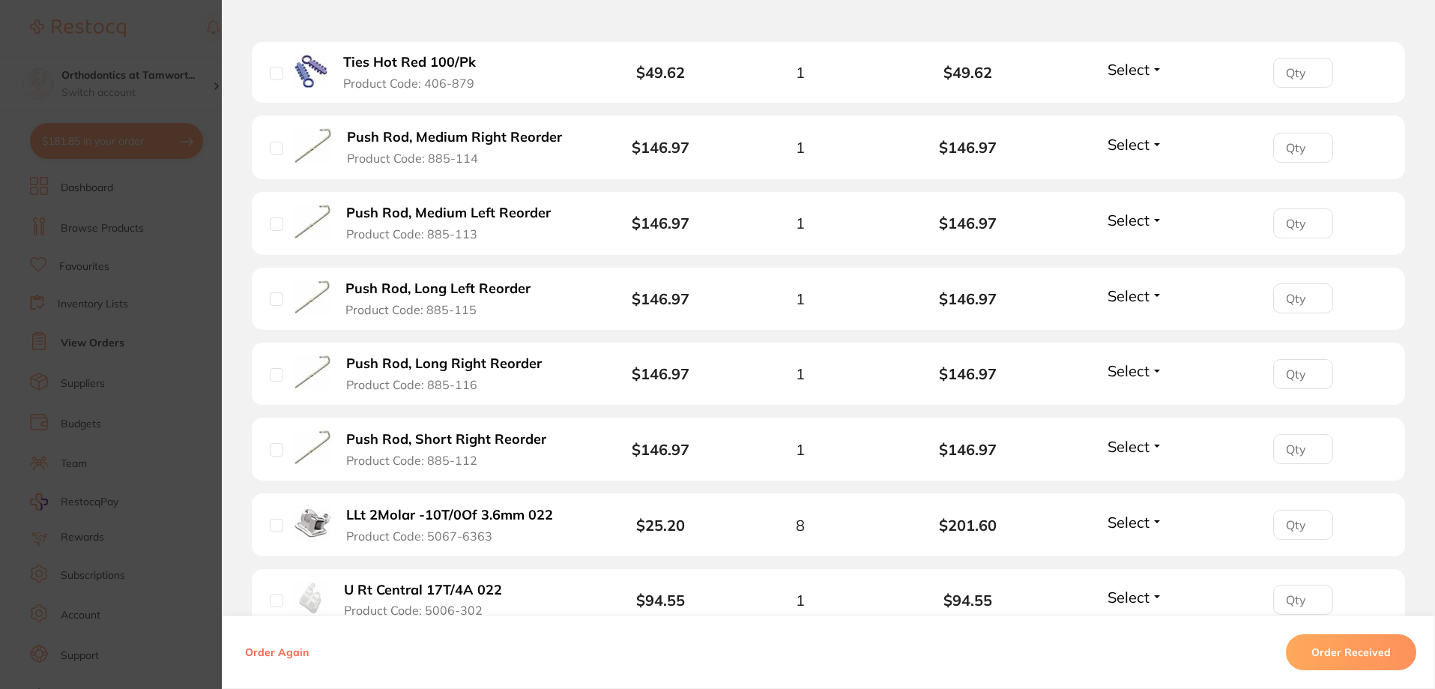
click at [194, 394] on section "Order ID: Restocq- 92557 Order Information 1 Back Order Accepted Order Order Da…" at bounding box center [717, 344] width 1435 height 689
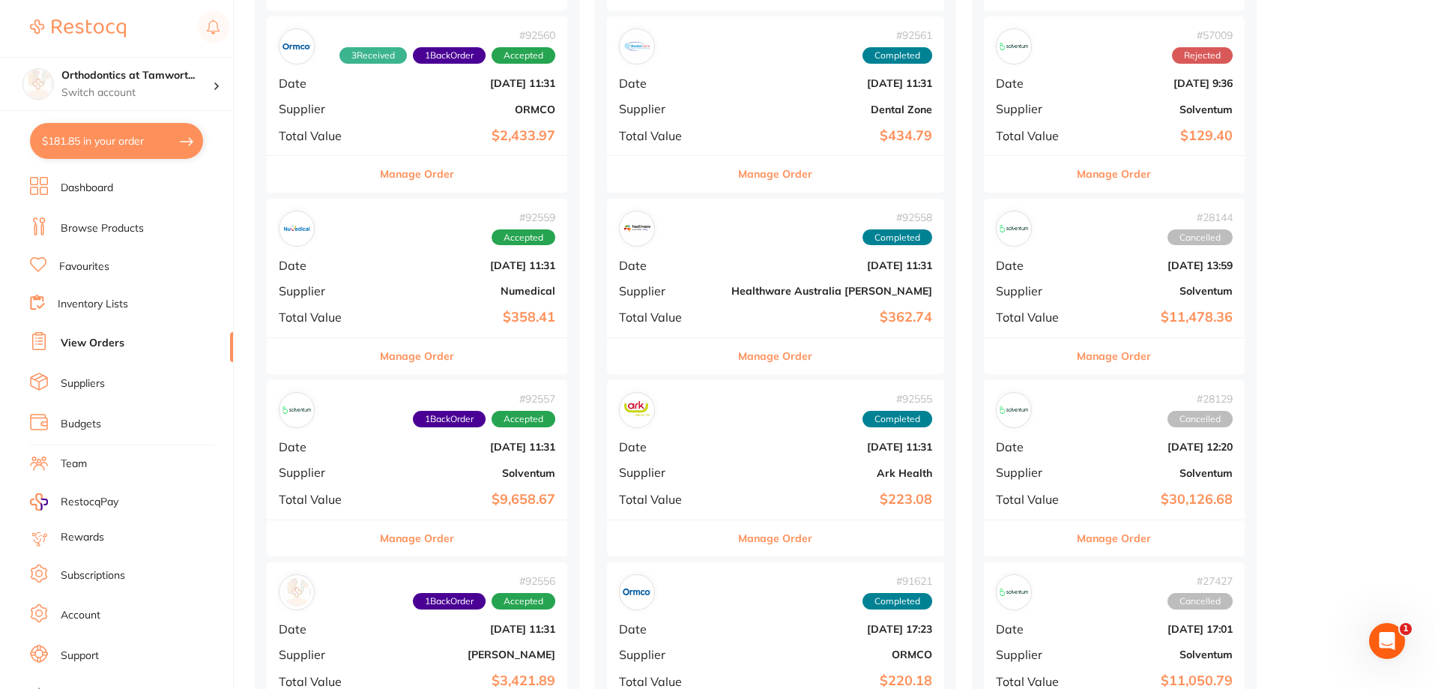
click at [417, 355] on button "Manage Order" at bounding box center [417, 356] width 74 height 36
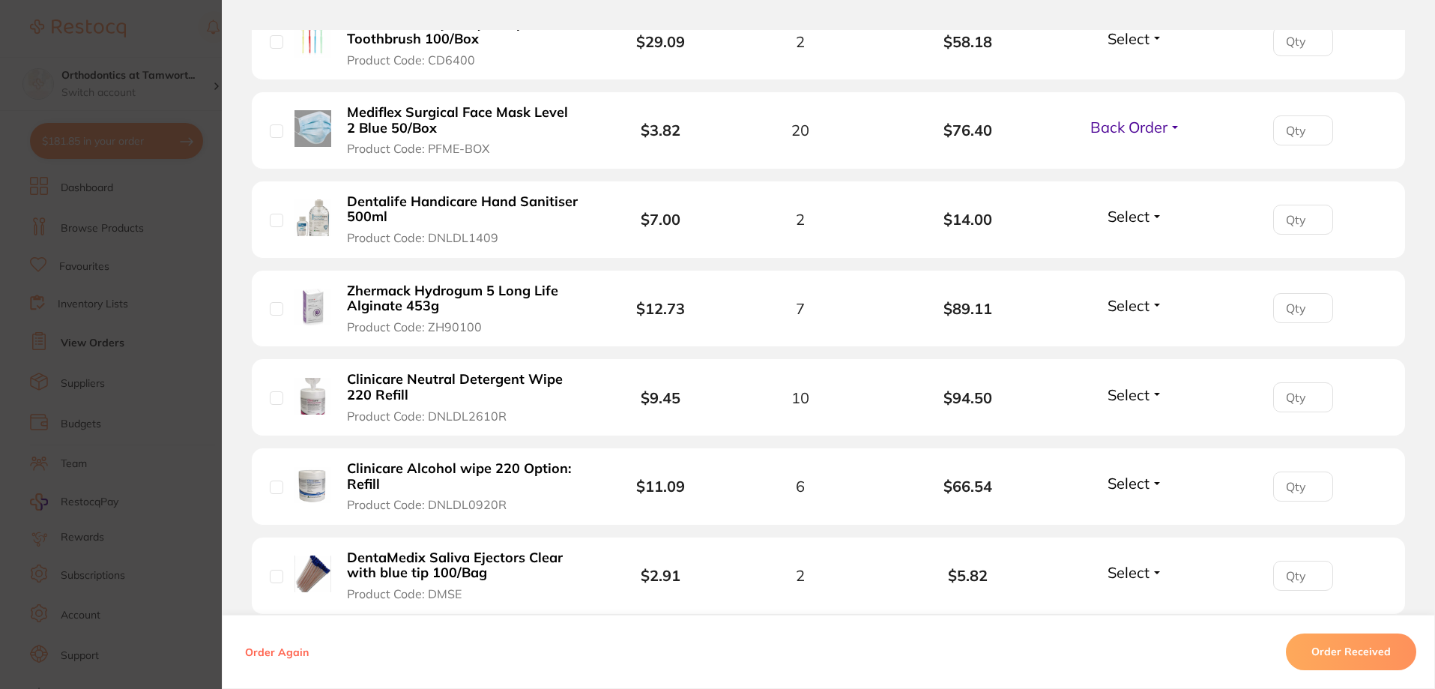
scroll to position [525, 0]
click at [185, 329] on section "Order ID: Restocq- 92554 Order Information 2 Back Orders Accepted Order Order D…" at bounding box center [717, 344] width 1435 height 689
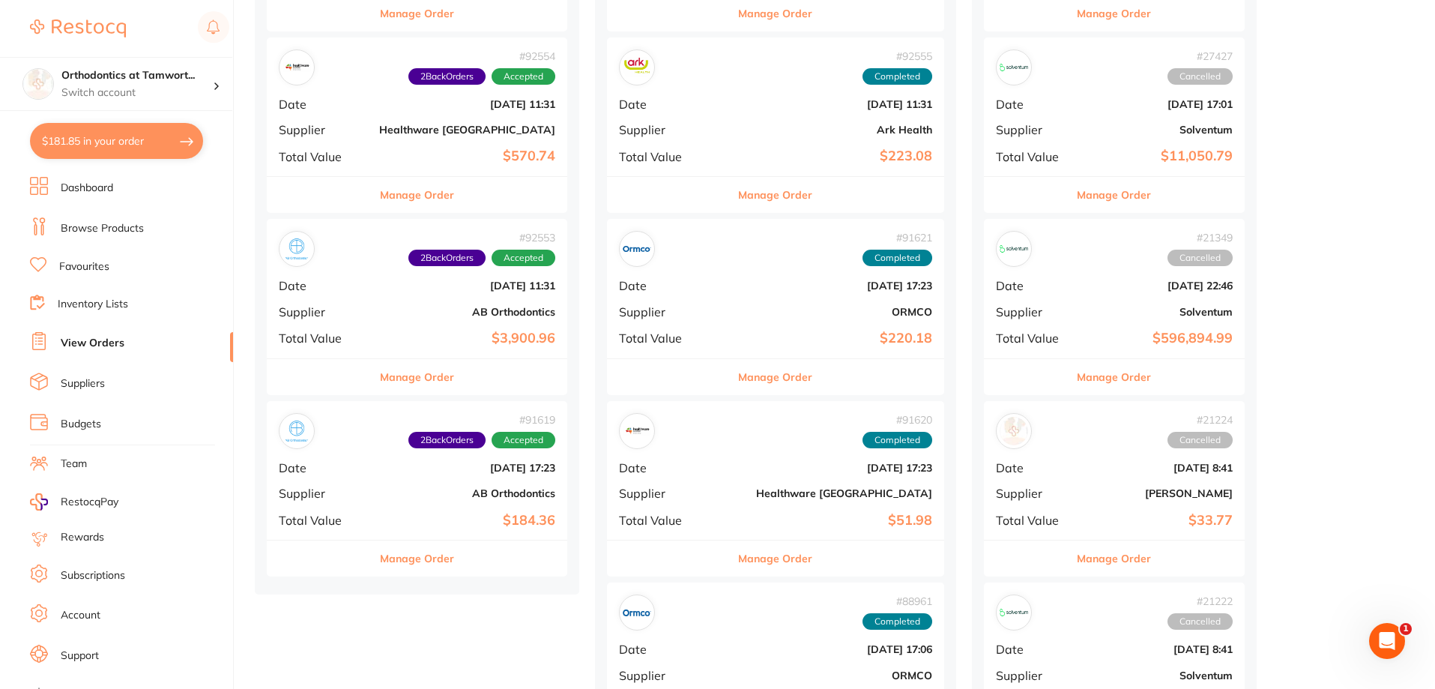
click at [421, 562] on button "Manage Order" at bounding box center [417, 558] width 74 height 36
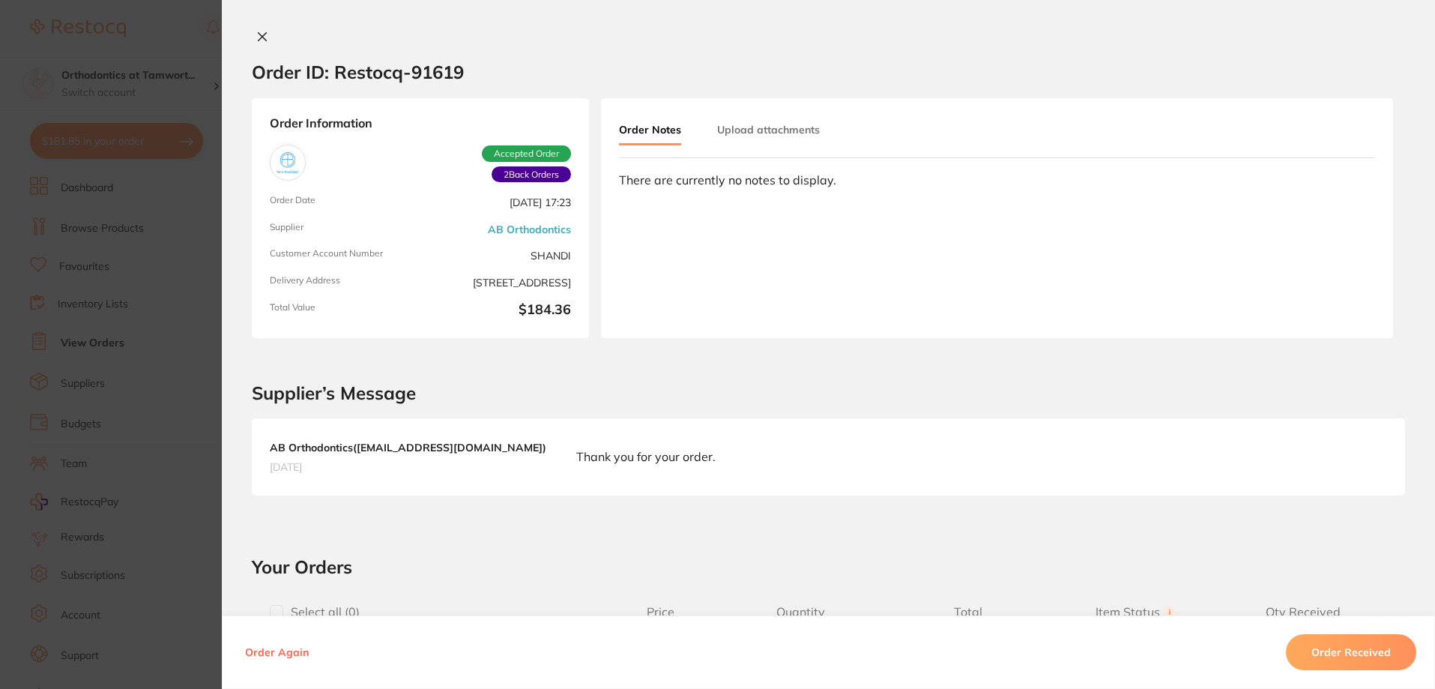
click at [171, 480] on section "Order ID: Restocq- 91619 Order Information 2 Back Orders Accepted Order Order D…" at bounding box center [717, 344] width 1435 height 689
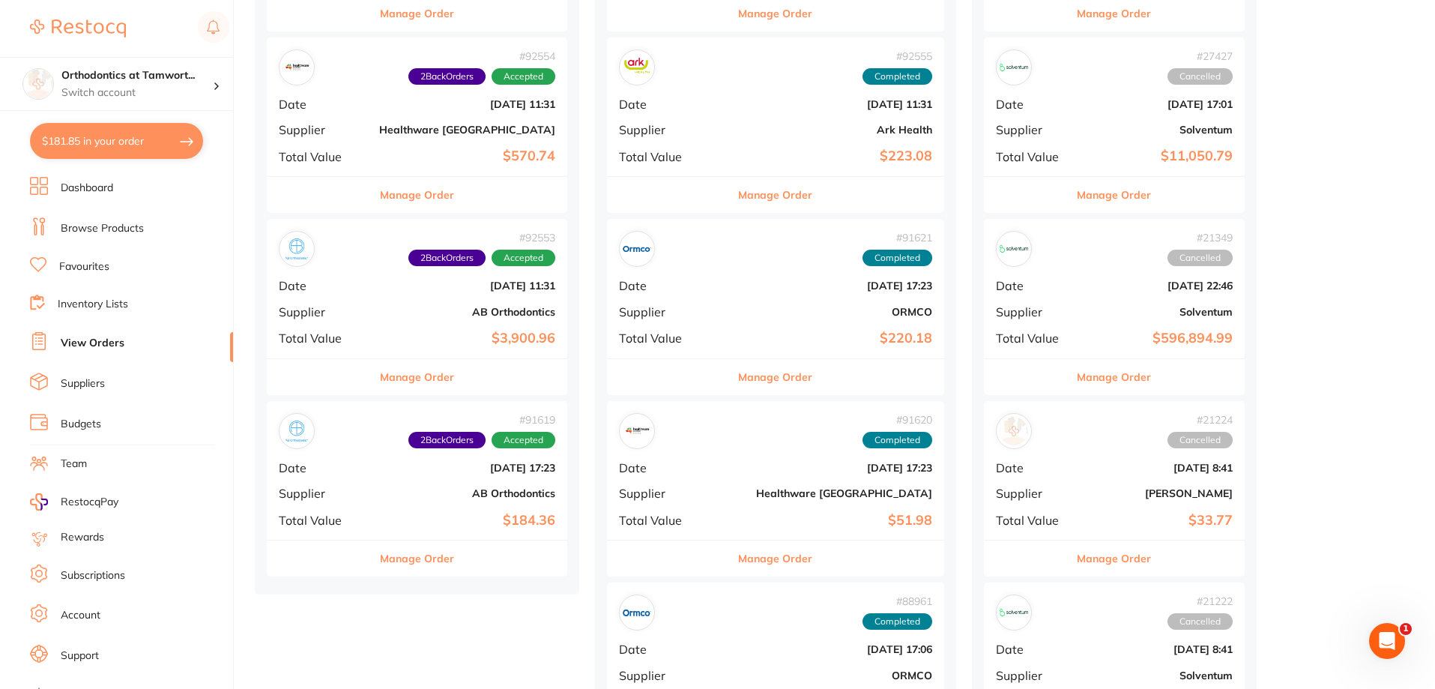
click at [420, 378] on button "Manage Order" at bounding box center [417, 377] width 74 height 36
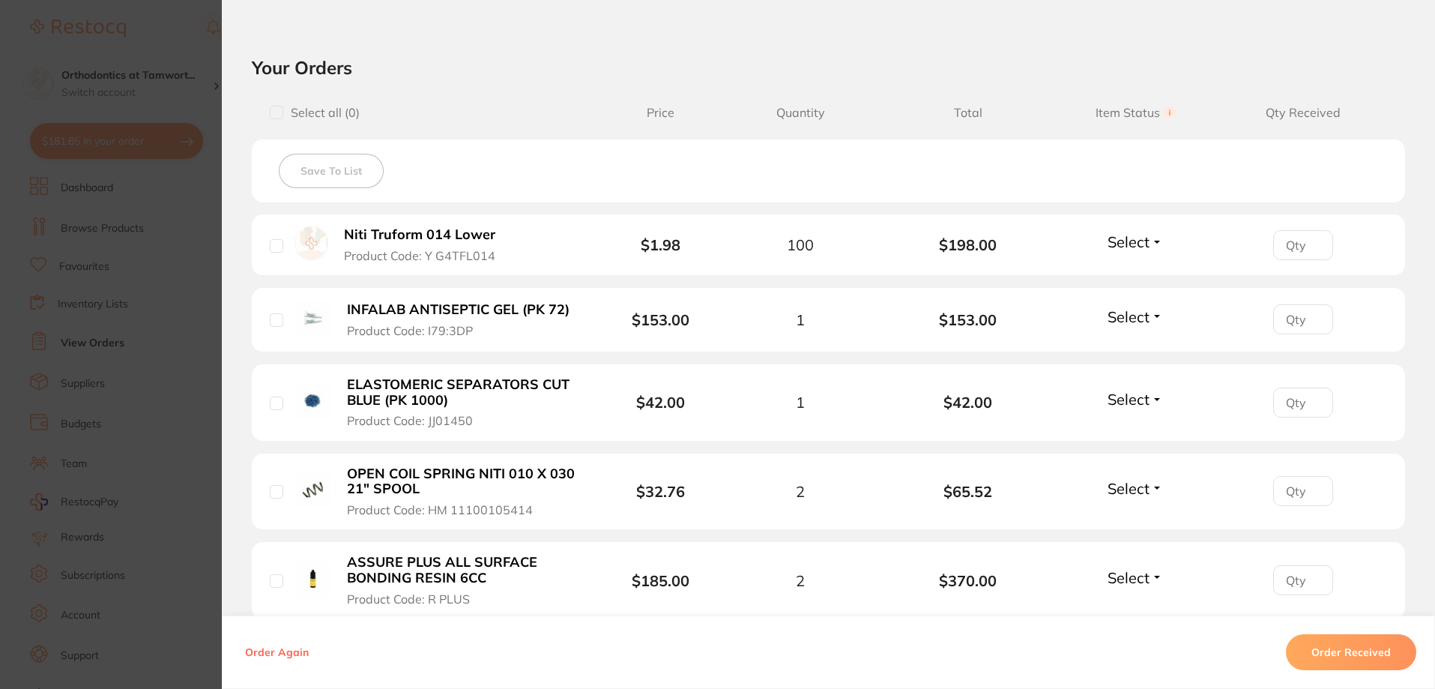
scroll to position [525, 0]
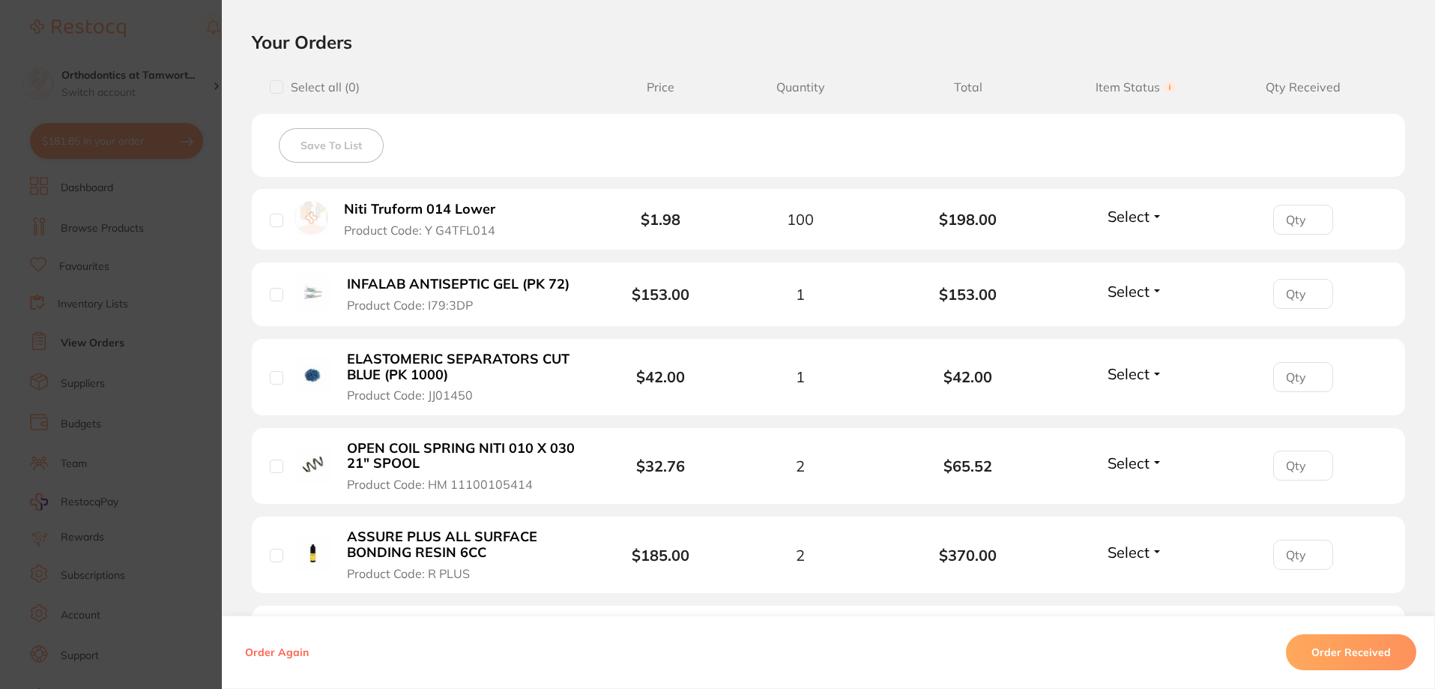
click at [172, 367] on section "Order ID: Restocq- 92553 Order Information 2 Back Orders Accepted Order Order D…" at bounding box center [717, 344] width 1435 height 689
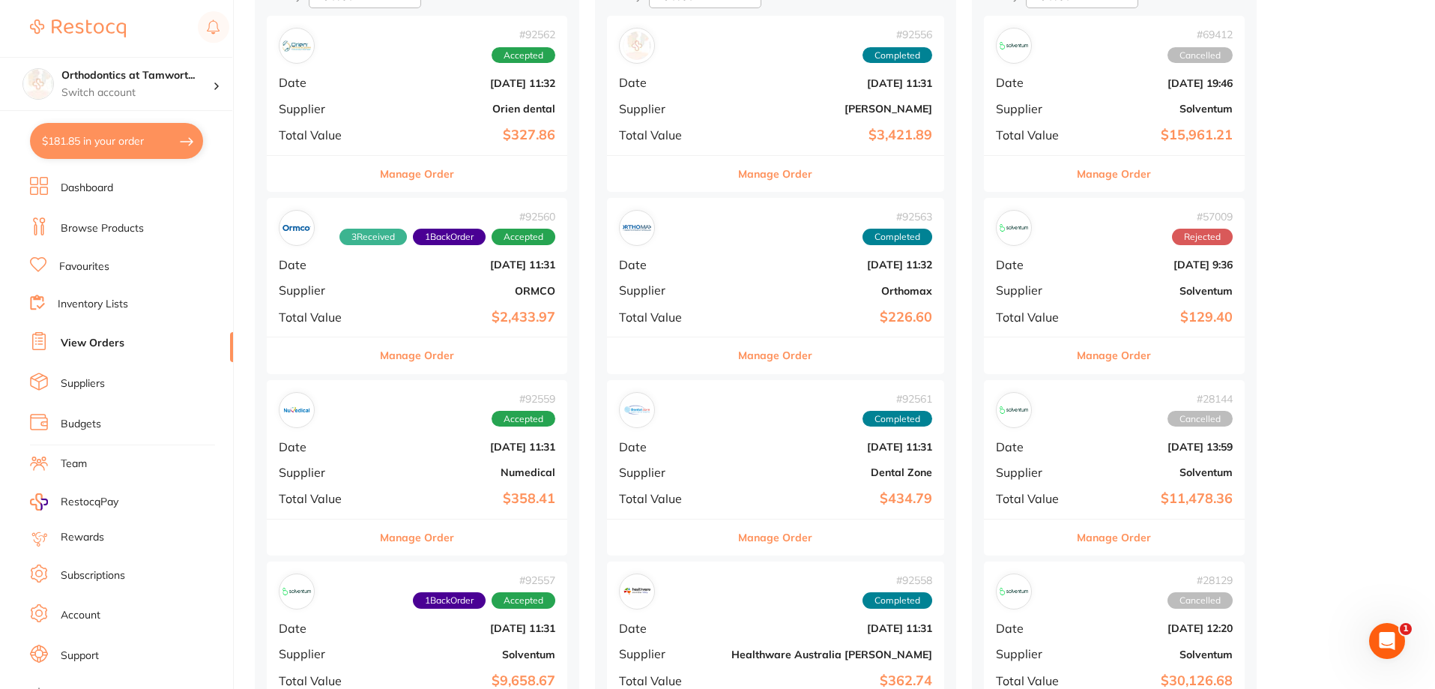
scroll to position [225, 0]
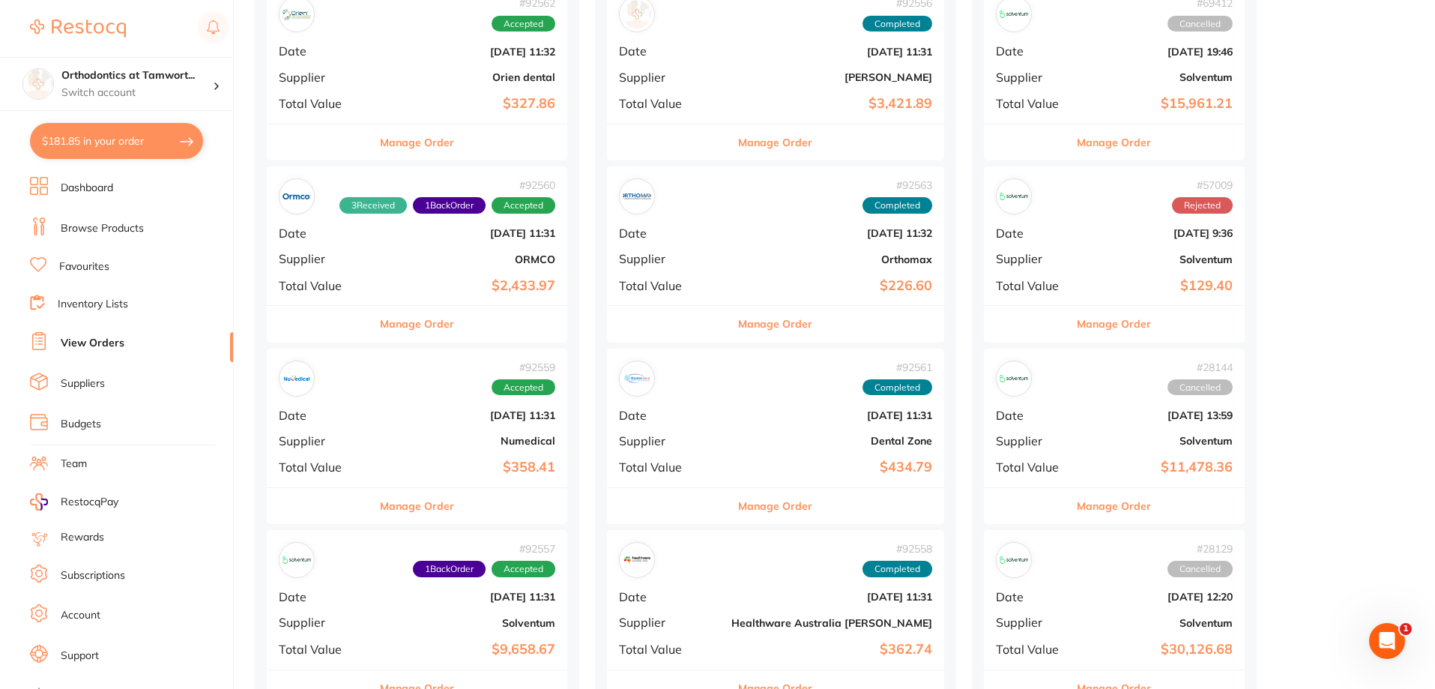
click at [738, 508] on button "Manage Order" at bounding box center [775, 506] width 74 height 36
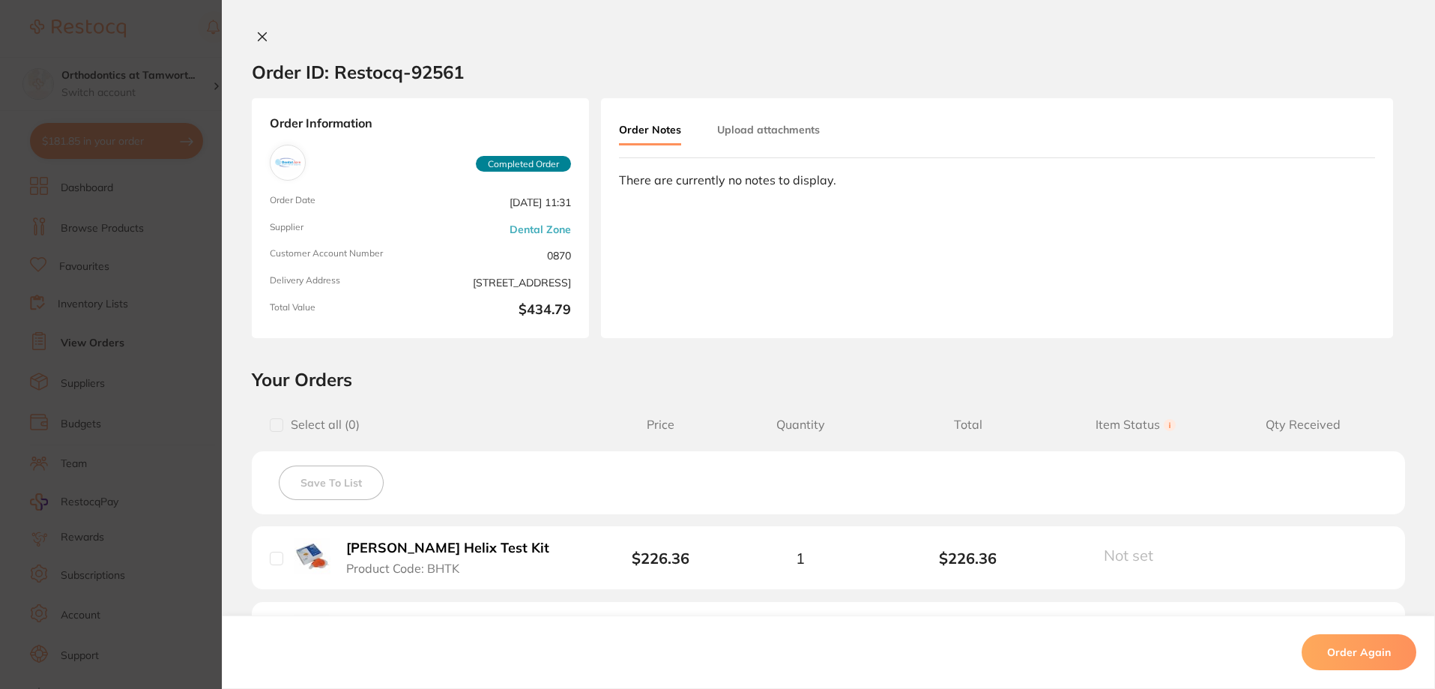
click at [196, 369] on section "Order ID: Restocq- 92561 Order Information Completed Order Order Date [DATE] 11…" at bounding box center [717, 344] width 1435 height 689
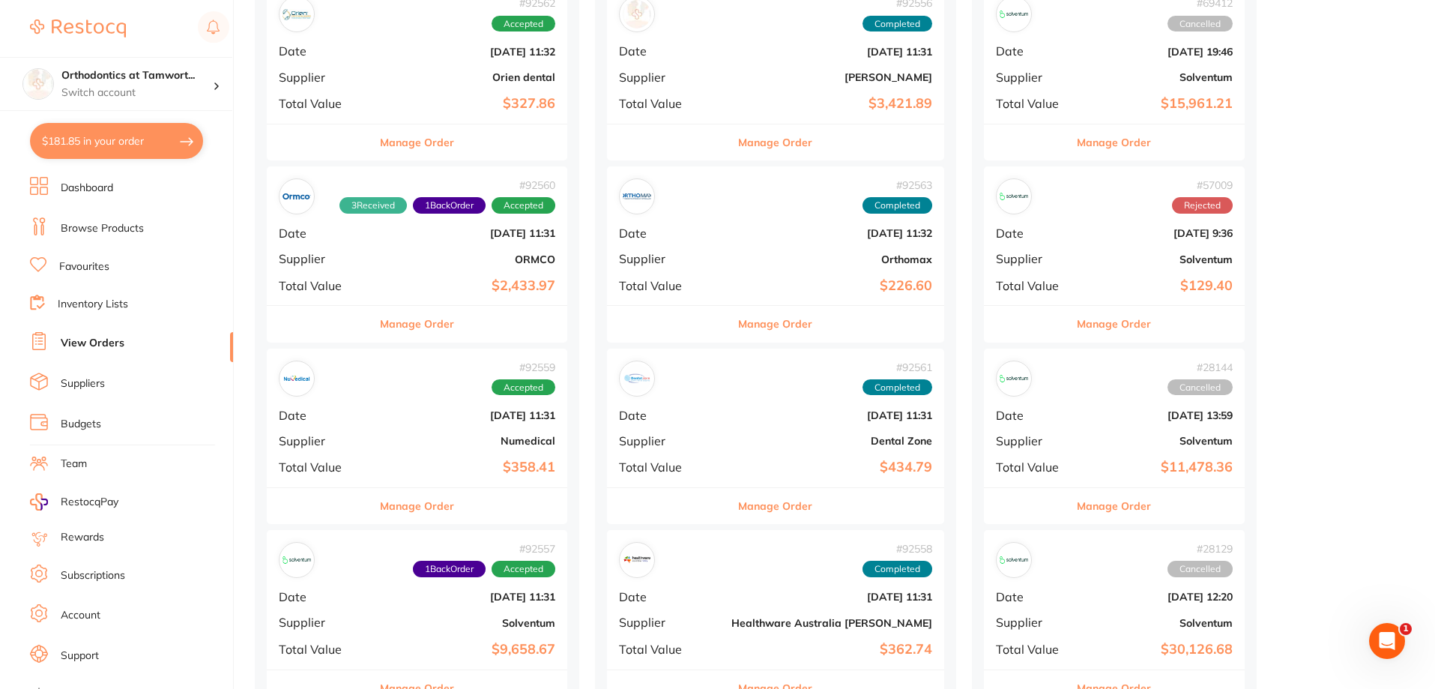
click at [738, 317] on button "Manage Order" at bounding box center [775, 324] width 74 height 36
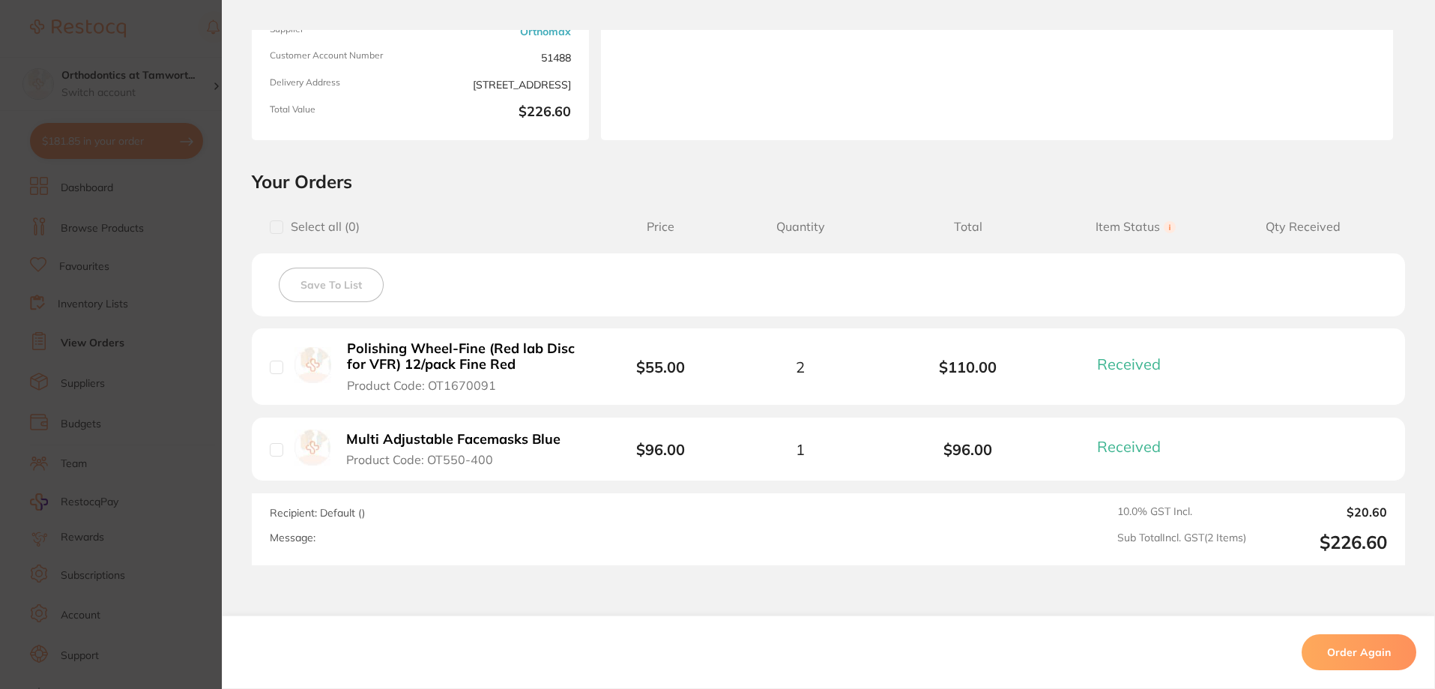
scroll to position [225, 0]
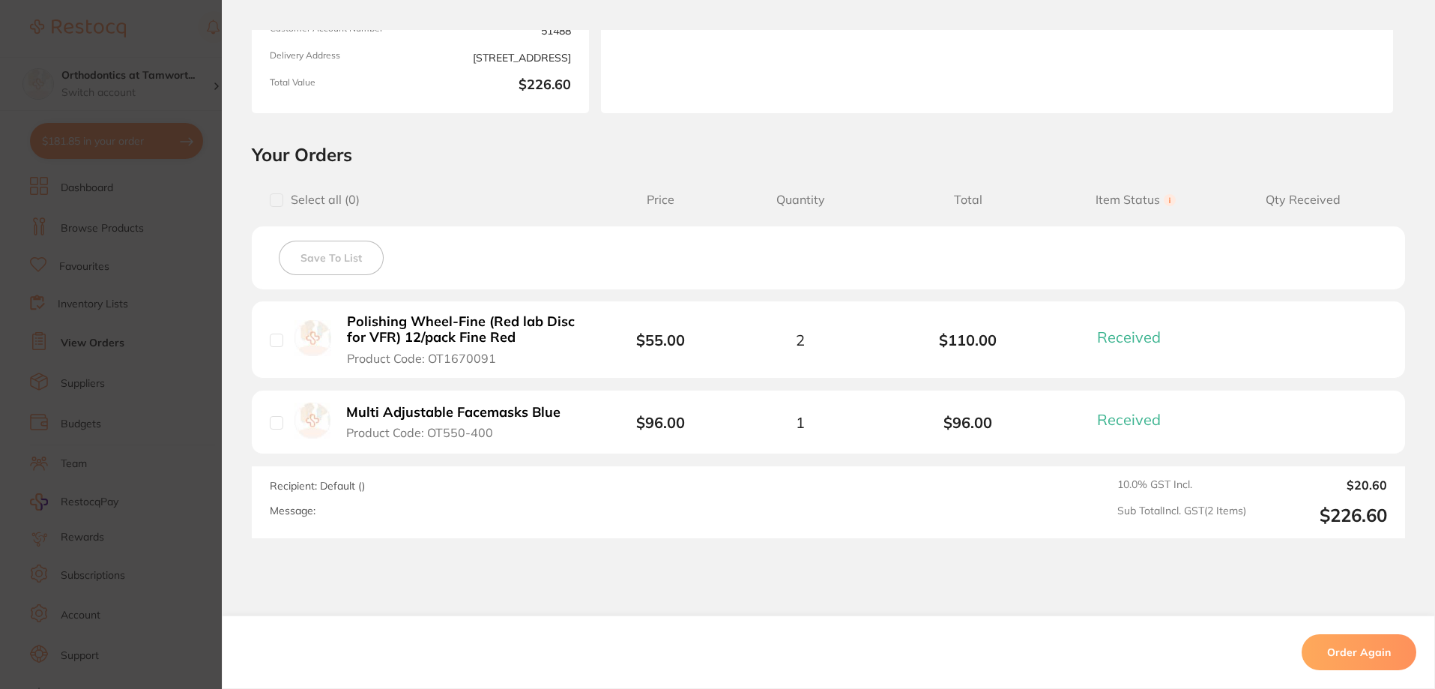
click at [170, 329] on section "Order ID: Restocq- 92563 Order Information 2 Received Completed Order Order Dat…" at bounding box center [717, 344] width 1435 height 689
